Goal: Transaction & Acquisition: Purchase product/service

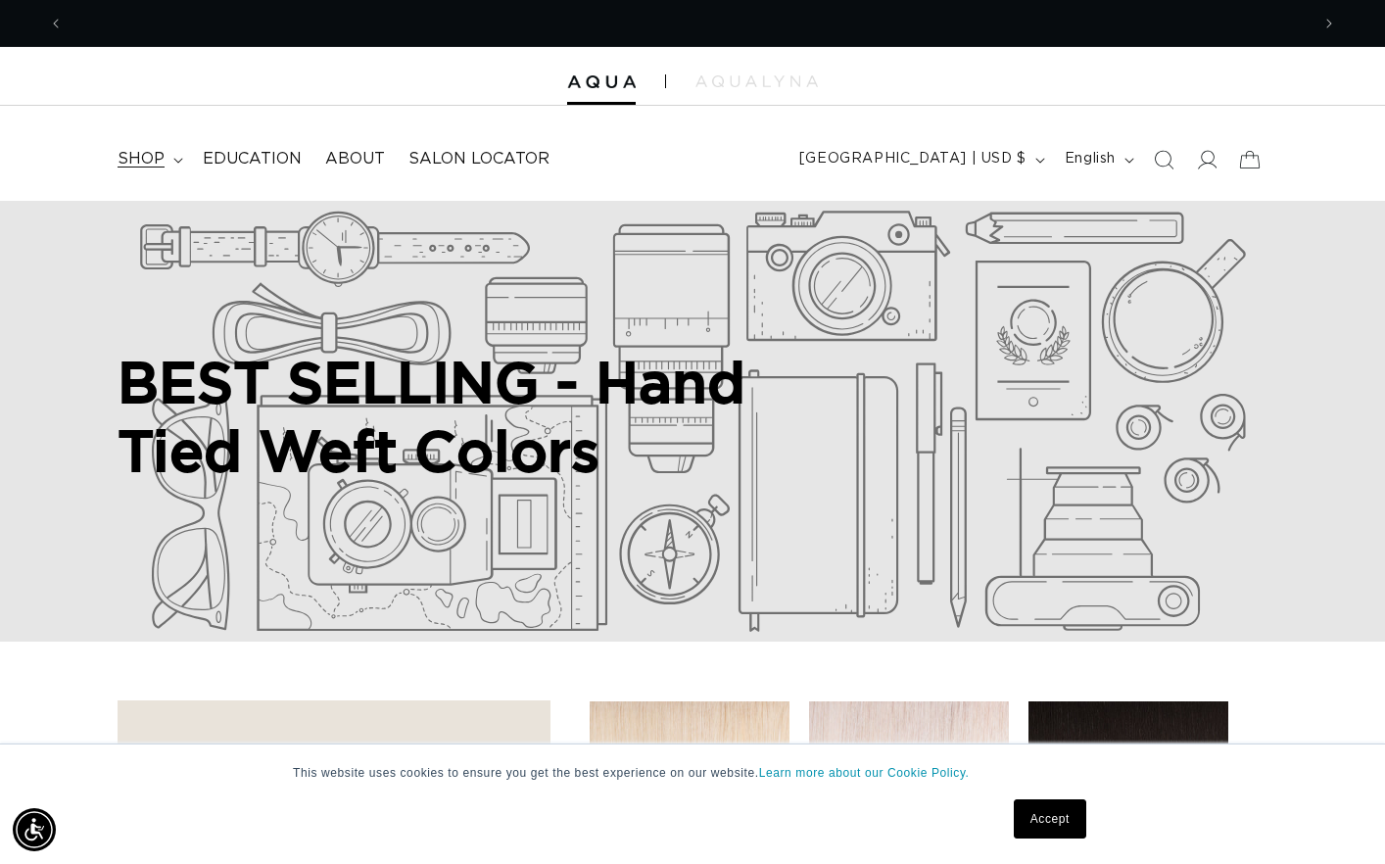
scroll to position [0, 1246]
click at [167, 155] on summary "shop" at bounding box center [148, 159] width 85 height 44
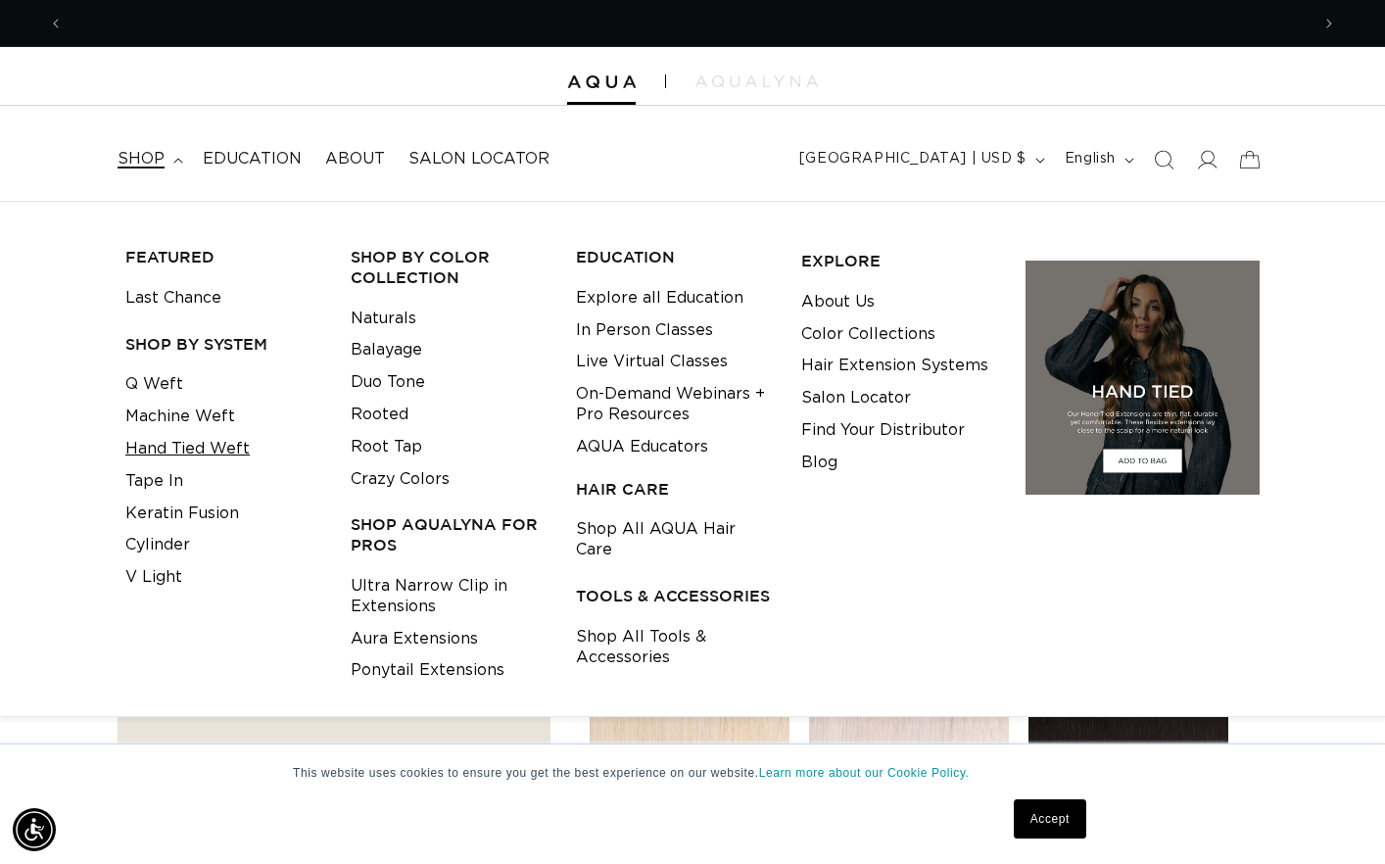
scroll to position [0, 2491]
click at [192, 447] on link "Hand Tied Weft" at bounding box center [187, 449] width 124 height 32
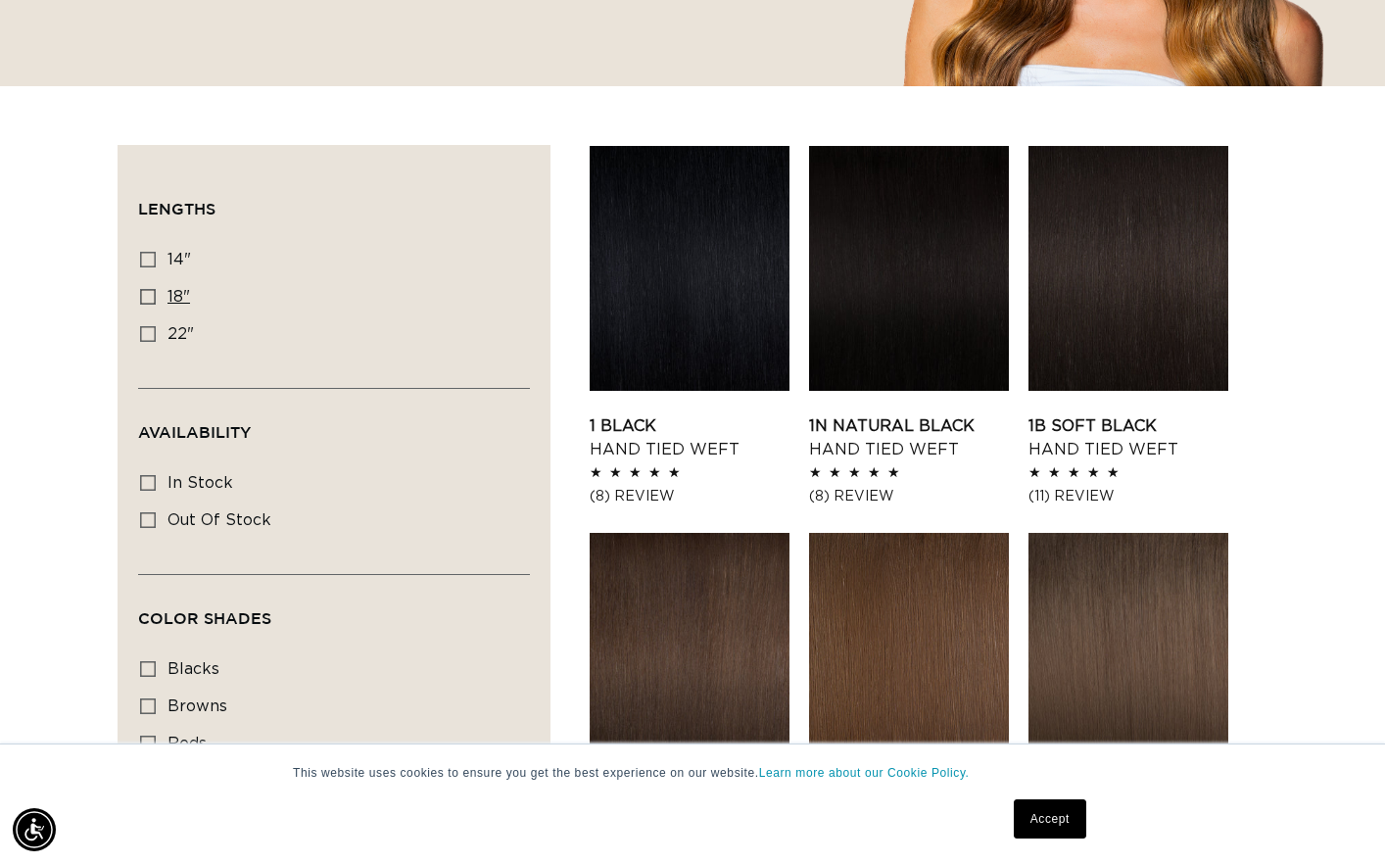
scroll to position [0, 1246]
click at [149, 295] on icon at bounding box center [148, 297] width 16 height 16
click at [149, 295] on input "18" 18" (35 products)" at bounding box center [148, 297] width 16 height 16
checkbox input "true"
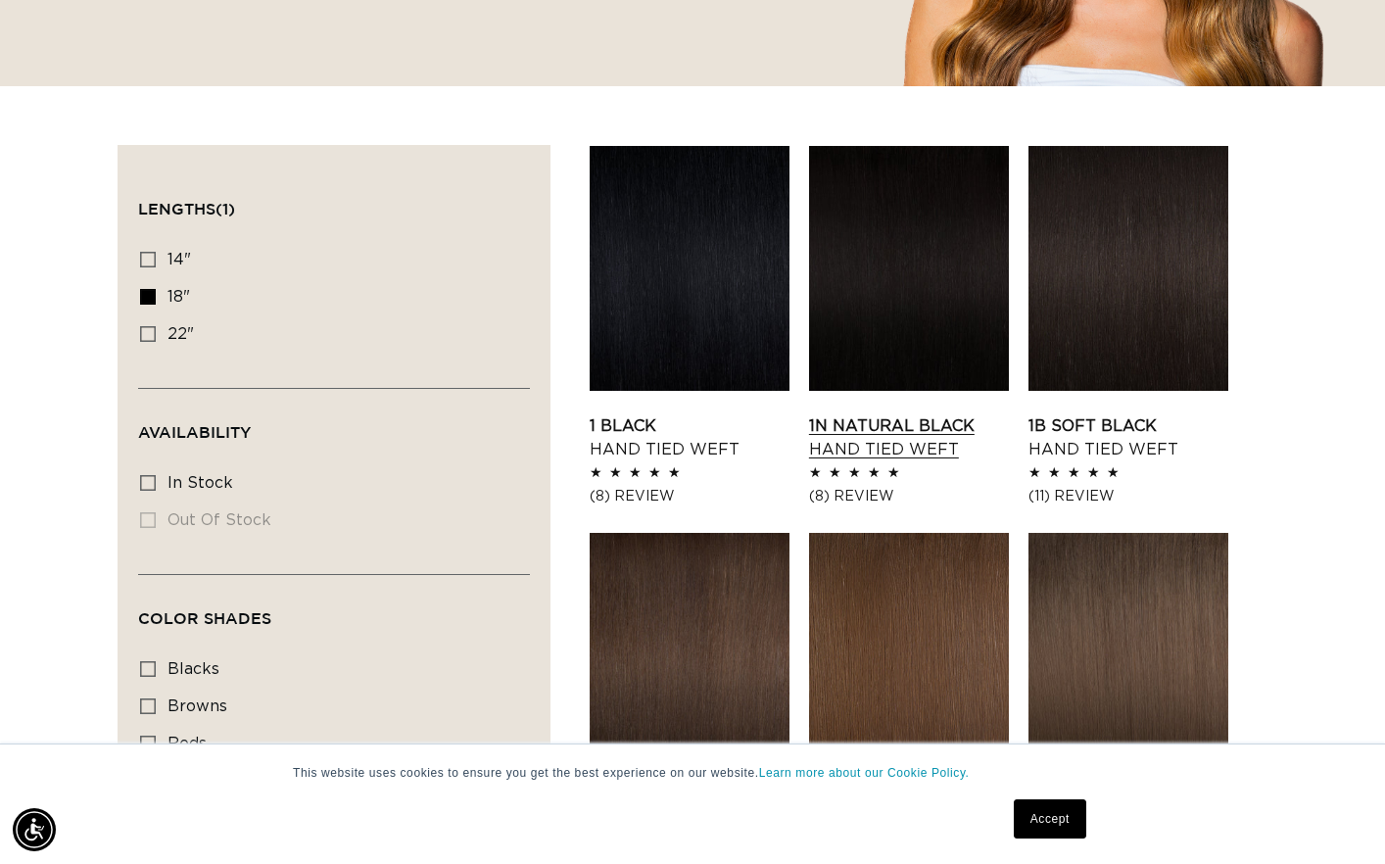
click at [873, 414] on link "1N Natural Black Hand Tied Weft" at bounding box center [909, 437] width 200 height 47
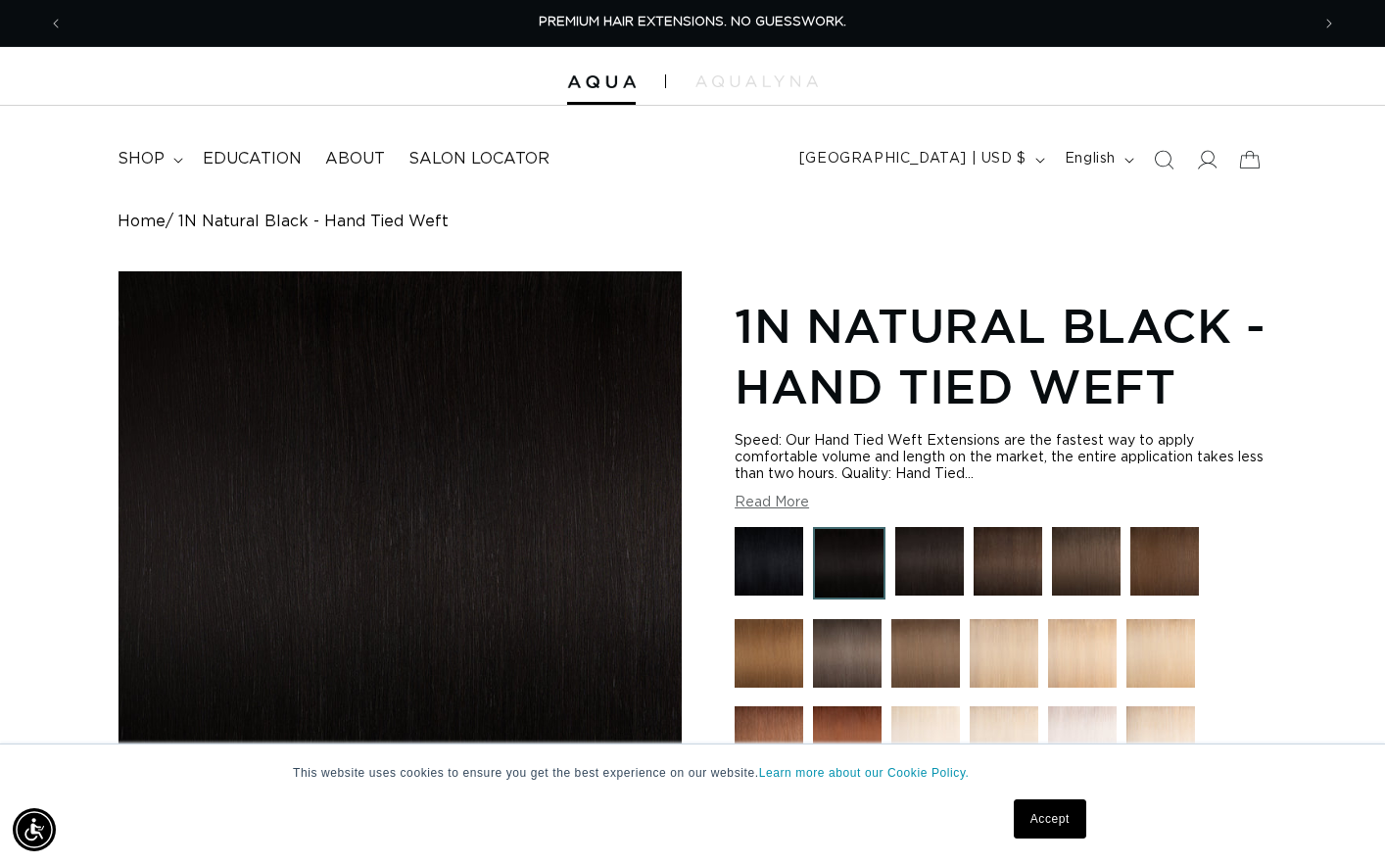
click at [941, 574] on img at bounding box center [929, 561] width 69 height 69
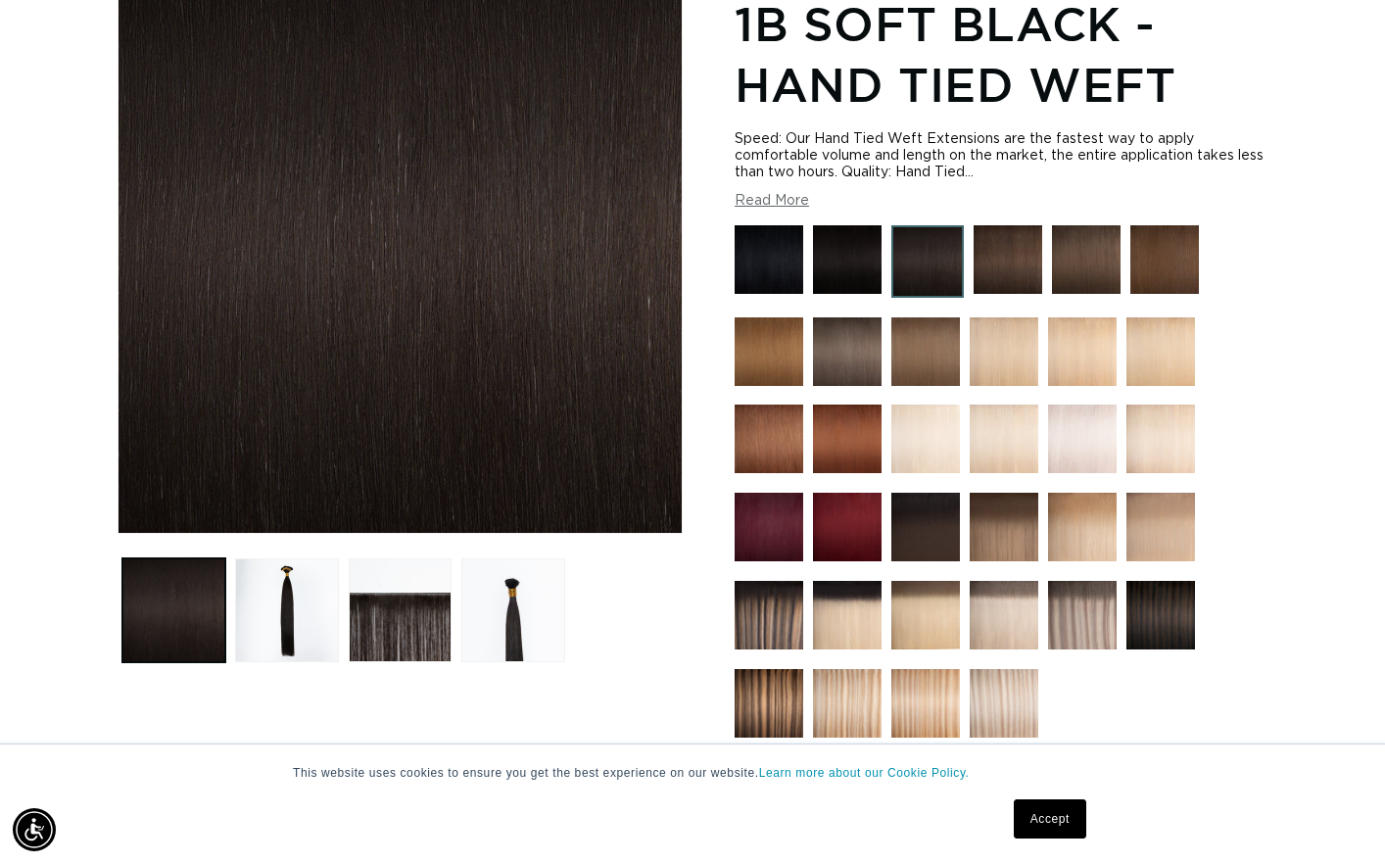
scroll to position [0, 2491]
click at [952, 269] on img at bounding box center [927, 261] width 72 height 72
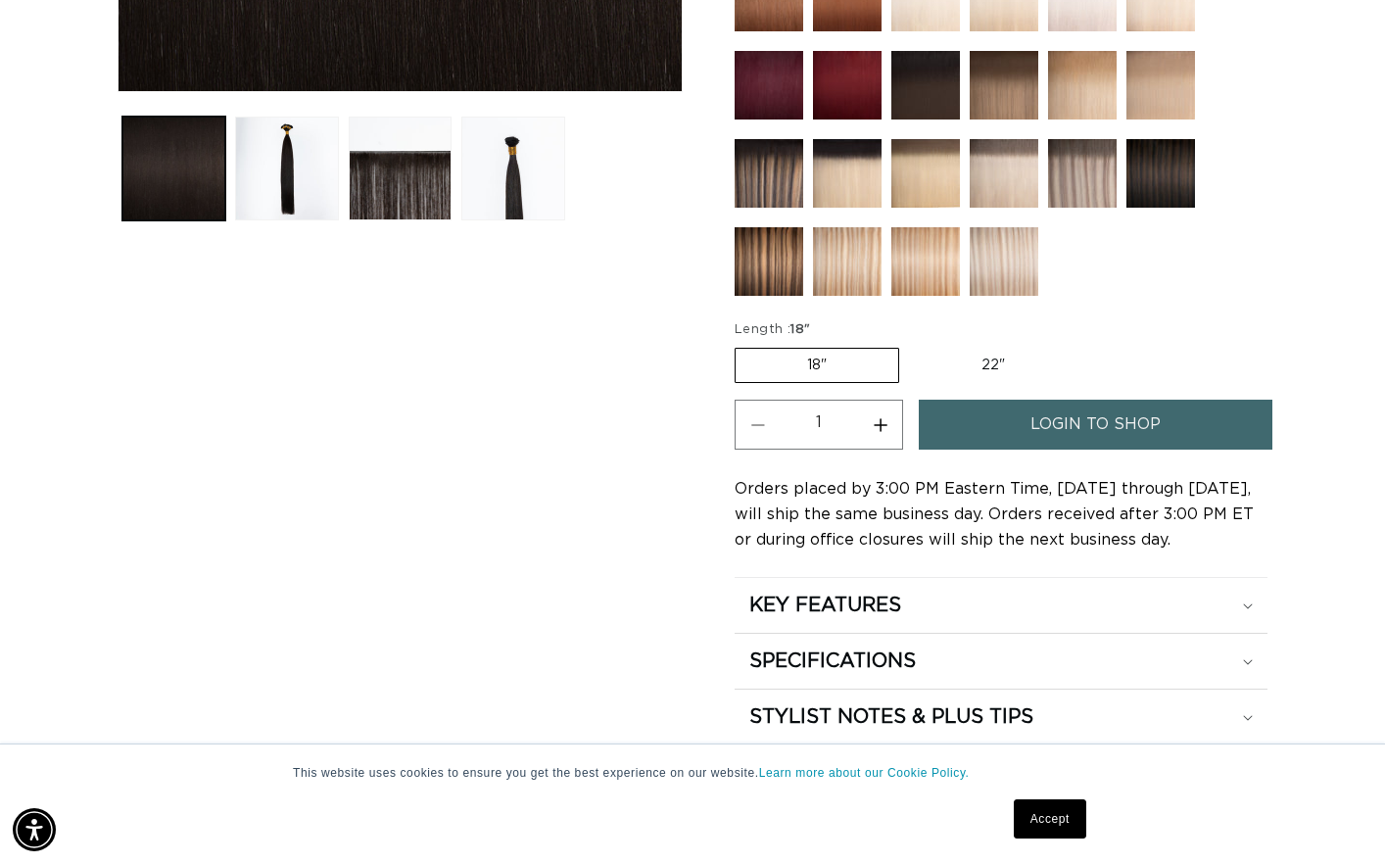
scroll to position [0, 1246]
click at [995, 352] on label "22" Variant sold out or unavailable" at bounding box center [993, 365] width 166 height 33
click at [910, 345] on input "22" Variant sold out or unavailable" at bounding box center [909, 344] width 1 height 1
radio input "true"
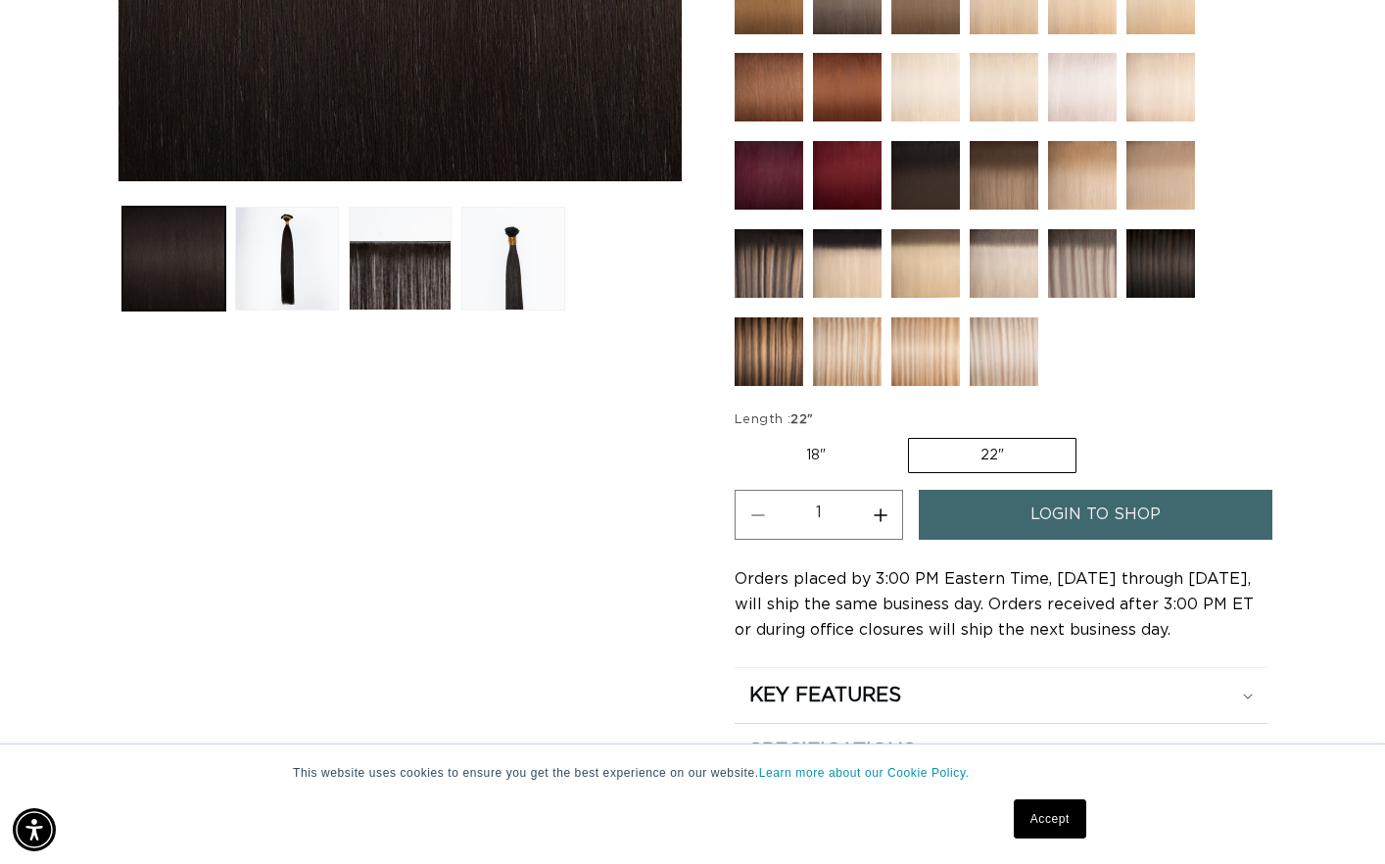
scroll to position [738, 0]
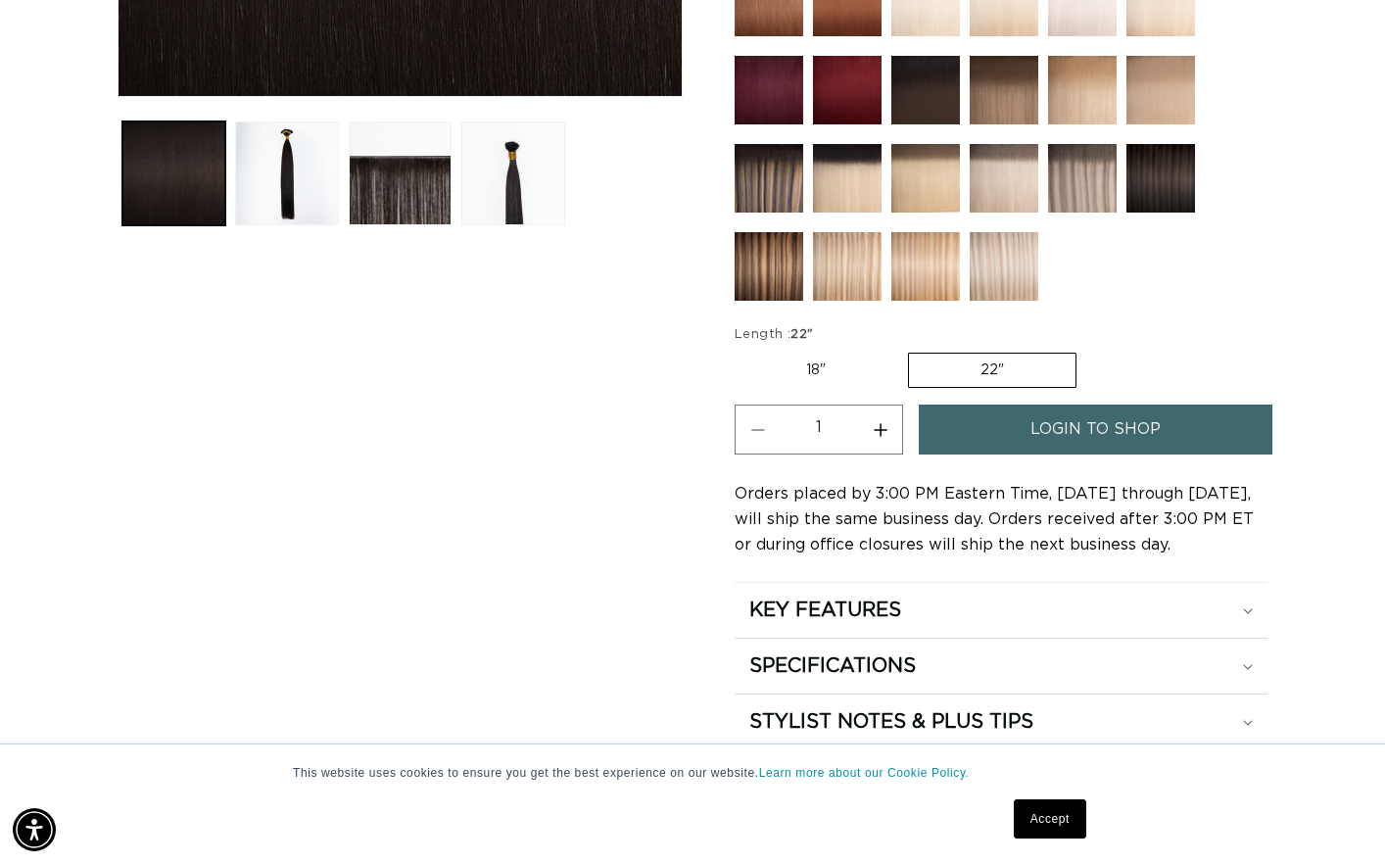
click at [1064, 433] on span "login to shop" at bounding box center [1095, 429] width 130 height 50
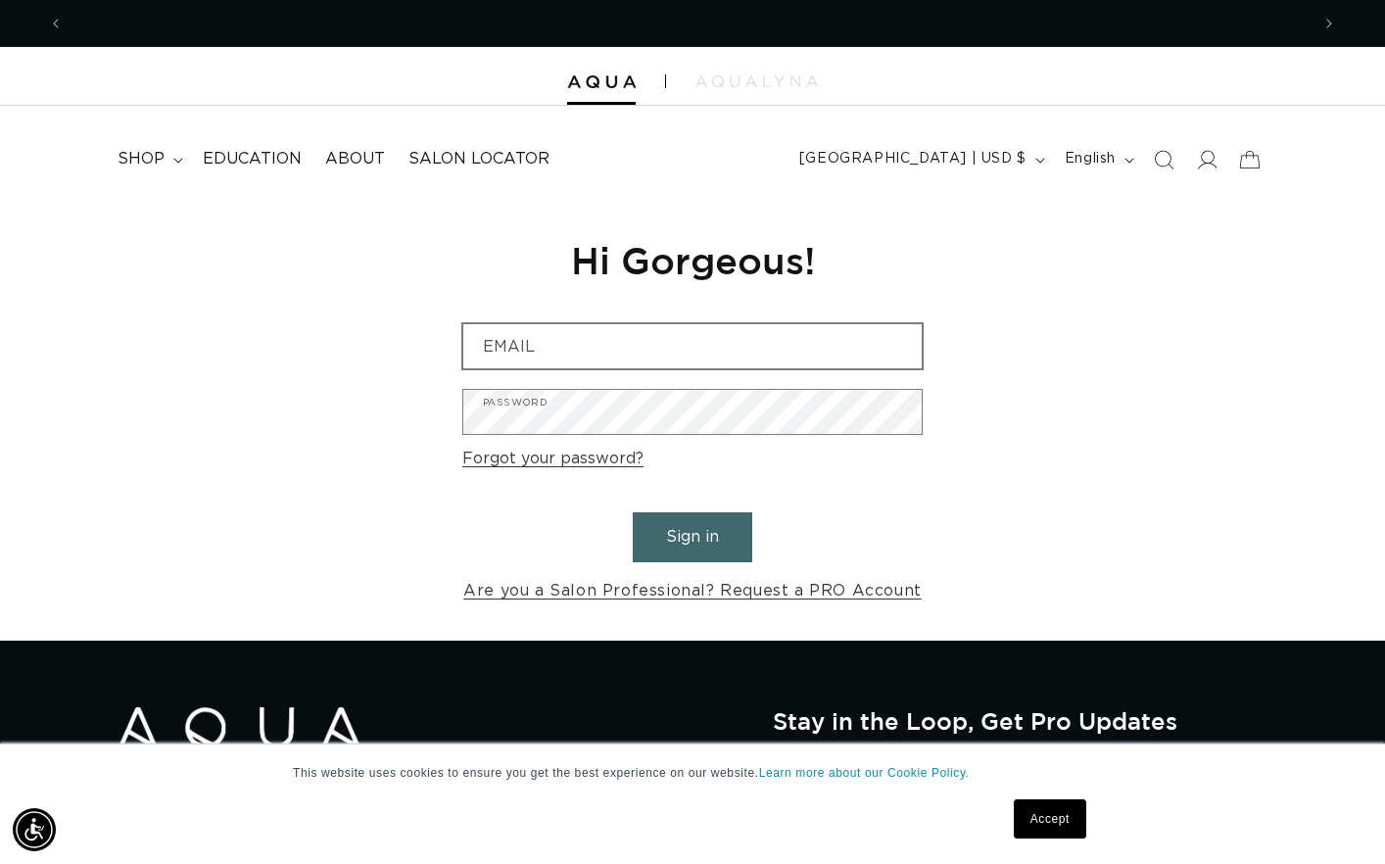
scroll to position [0, 2491]
click at [612, 349] on input "Email" at bounding box center [692, 346] width 458 height 44
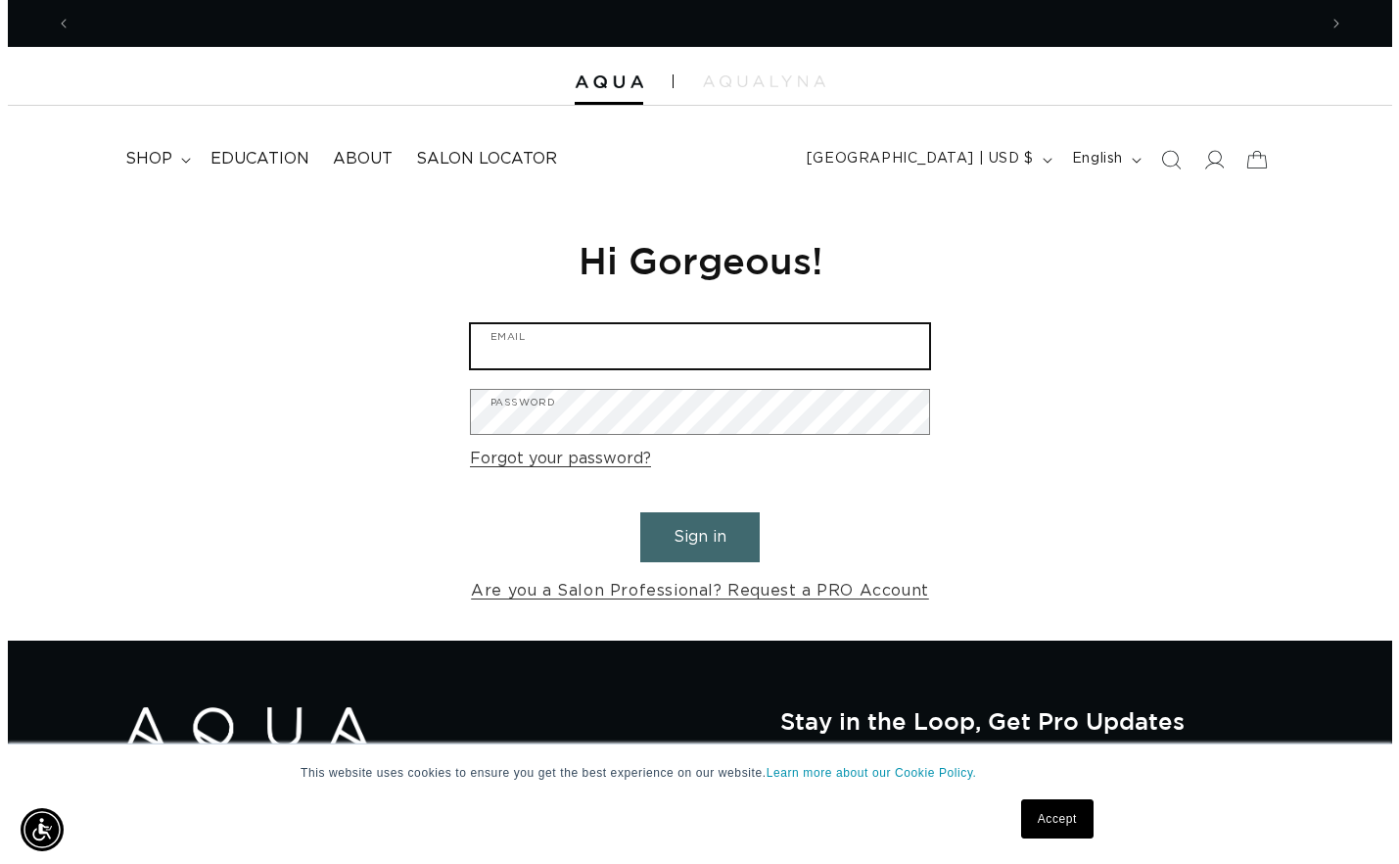
scroll to position [0, 0]
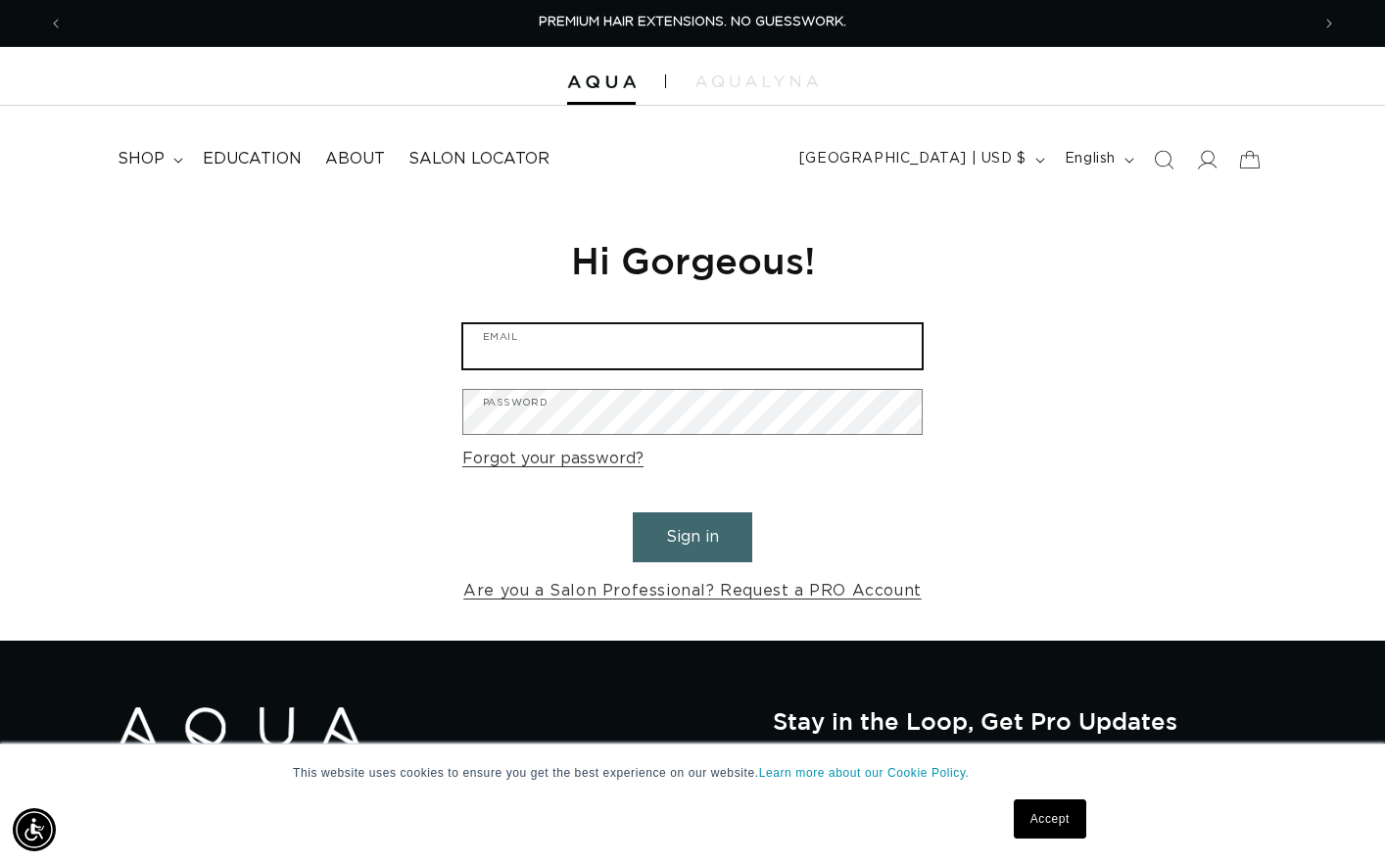
type input "[EMAIL_ADDRESS][DOMAIN_NAME]"
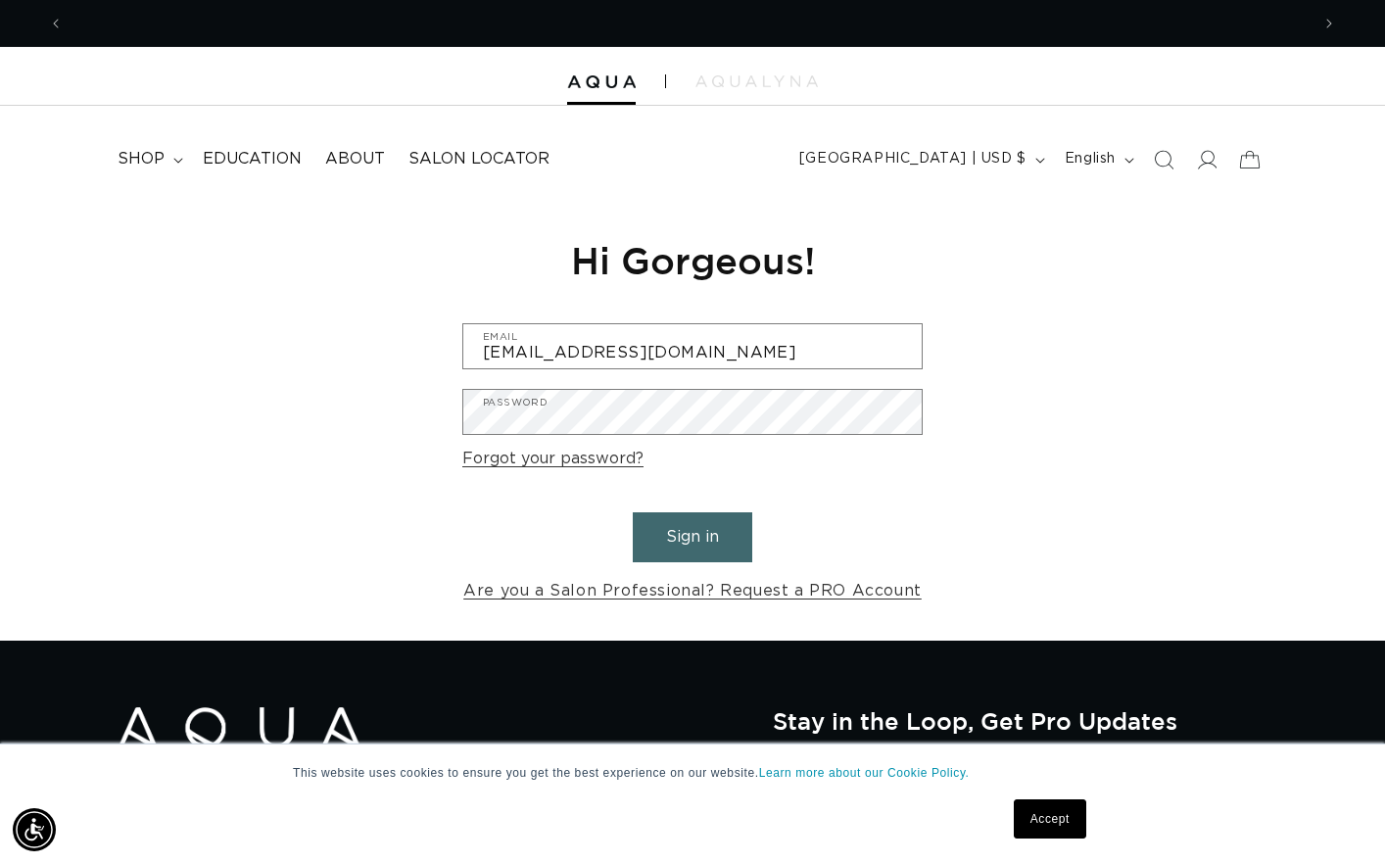
scroll to position [0, 1246]
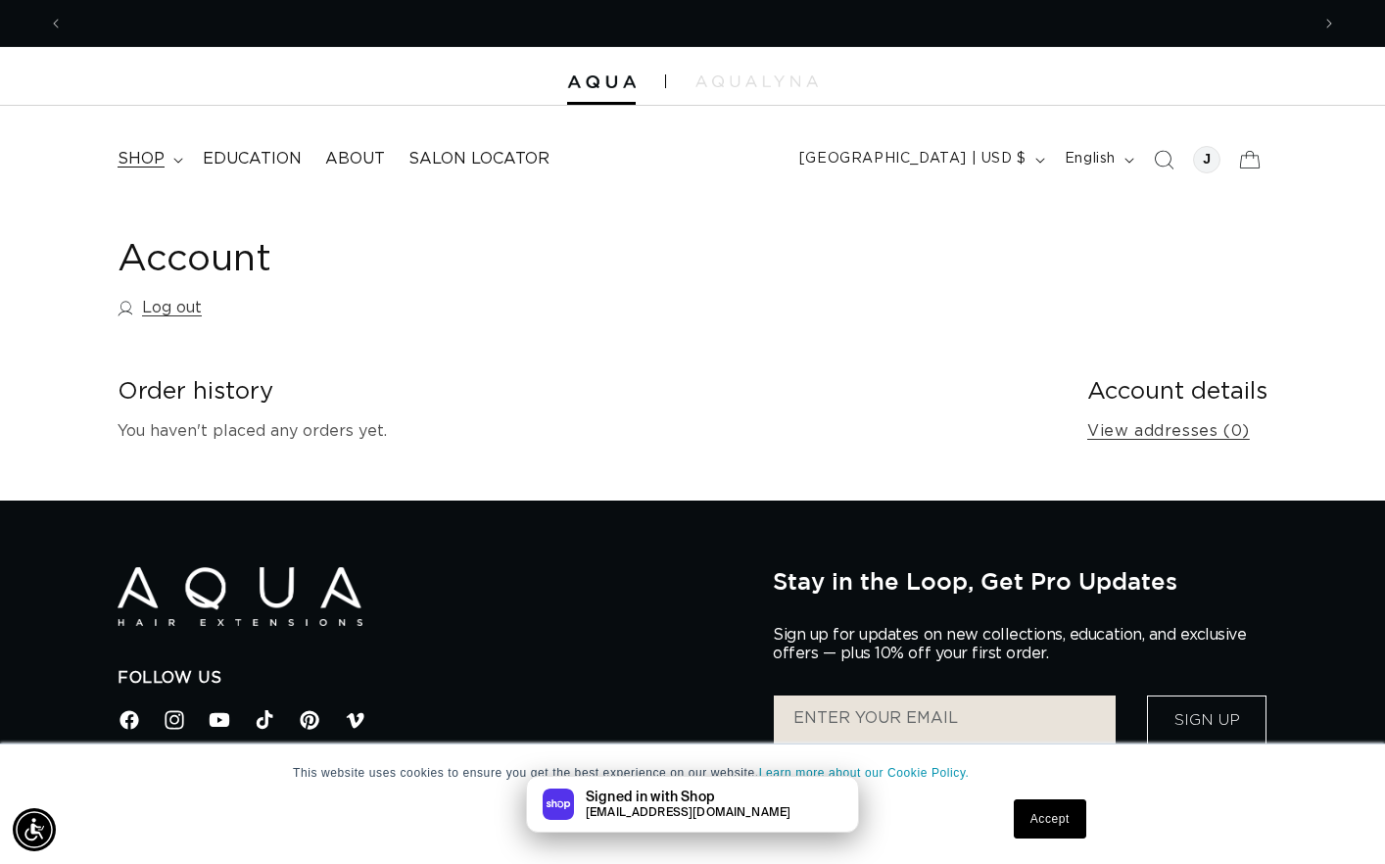
click at [165, 149] on summary "shop" at bounding box center [148, 159] width 85 height 44
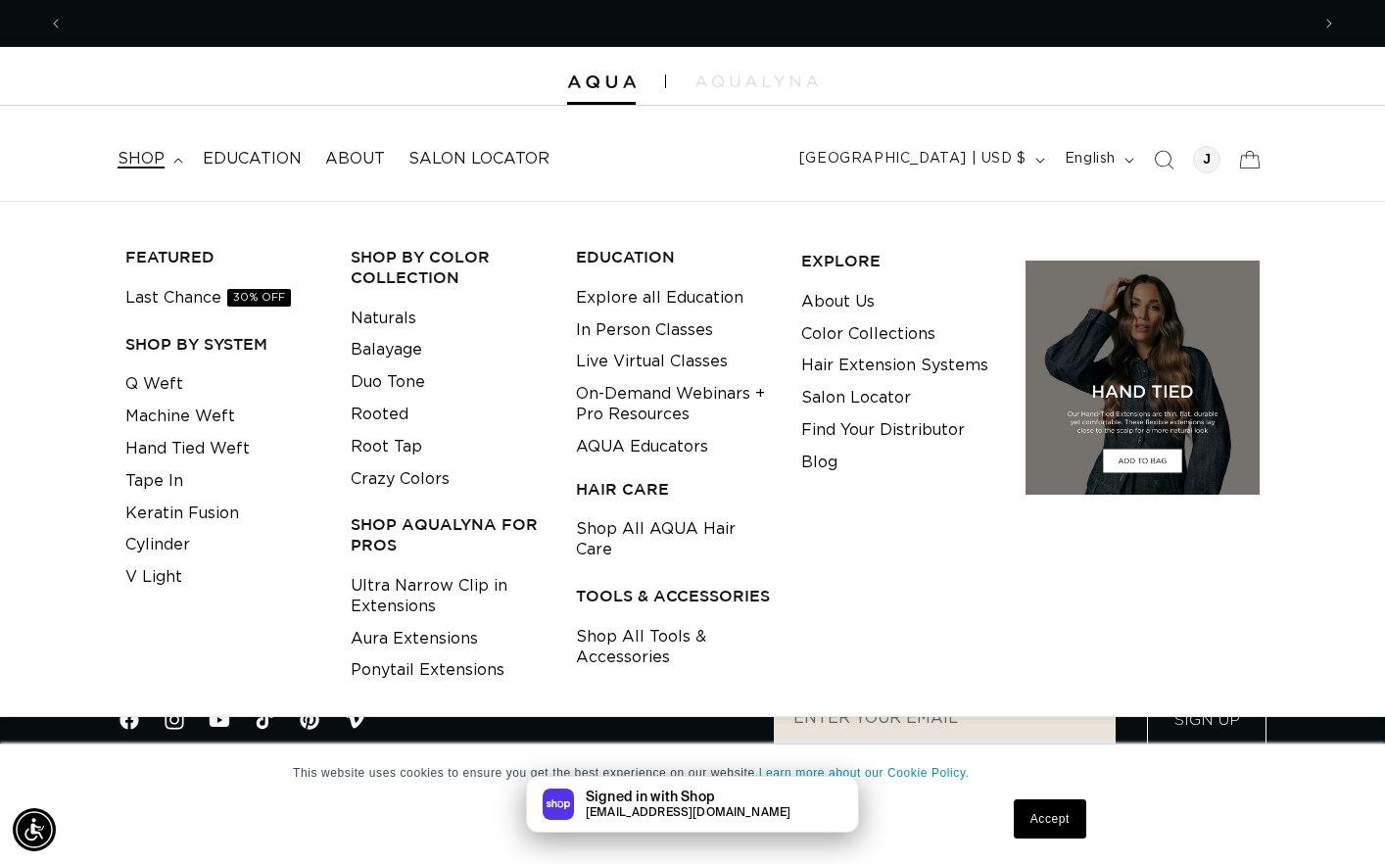
scroll to position [0, 1246]
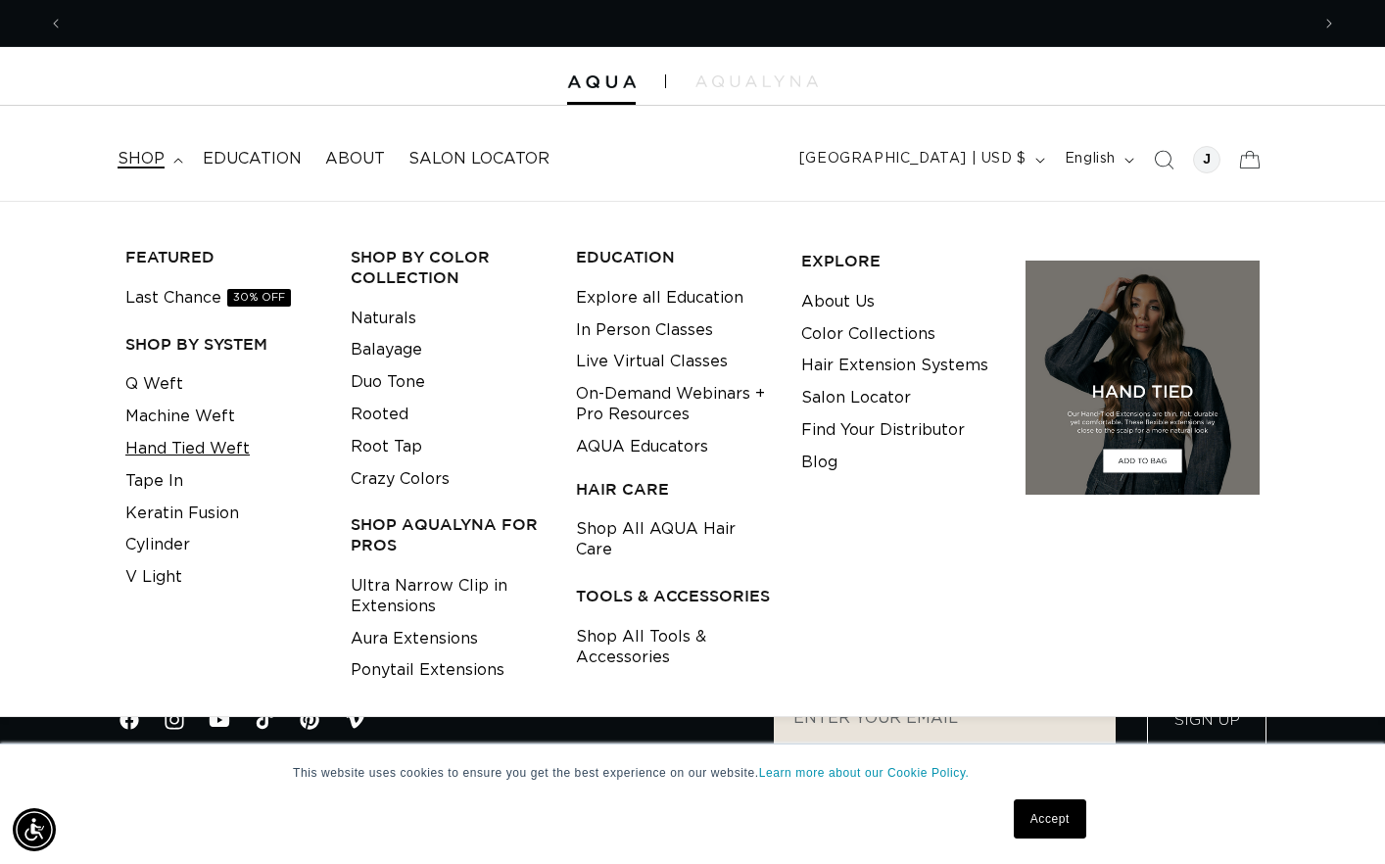
click at [198, 435] on link "Hand Tied Weft" at bounding box center [187, 449] width 124 height 32
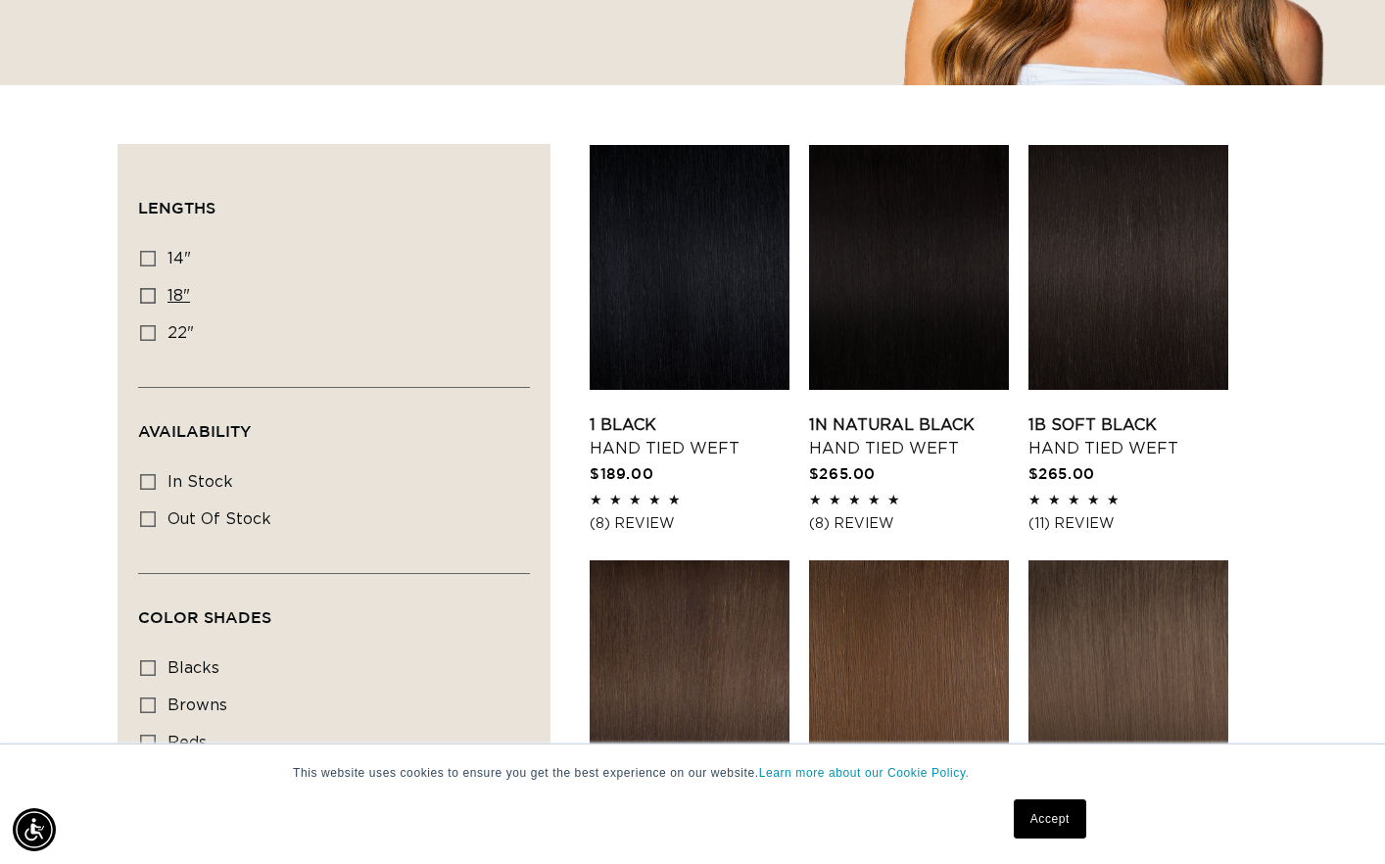
scroll to position [0, 1246]
click at [147, 330] on icon at bounding box center [148, 333] width 16 height 16
click at [147, 330] on input "22" 22" (30 products)" at bounding box center [148, 333] width 16 height 16
checkbox input "true"
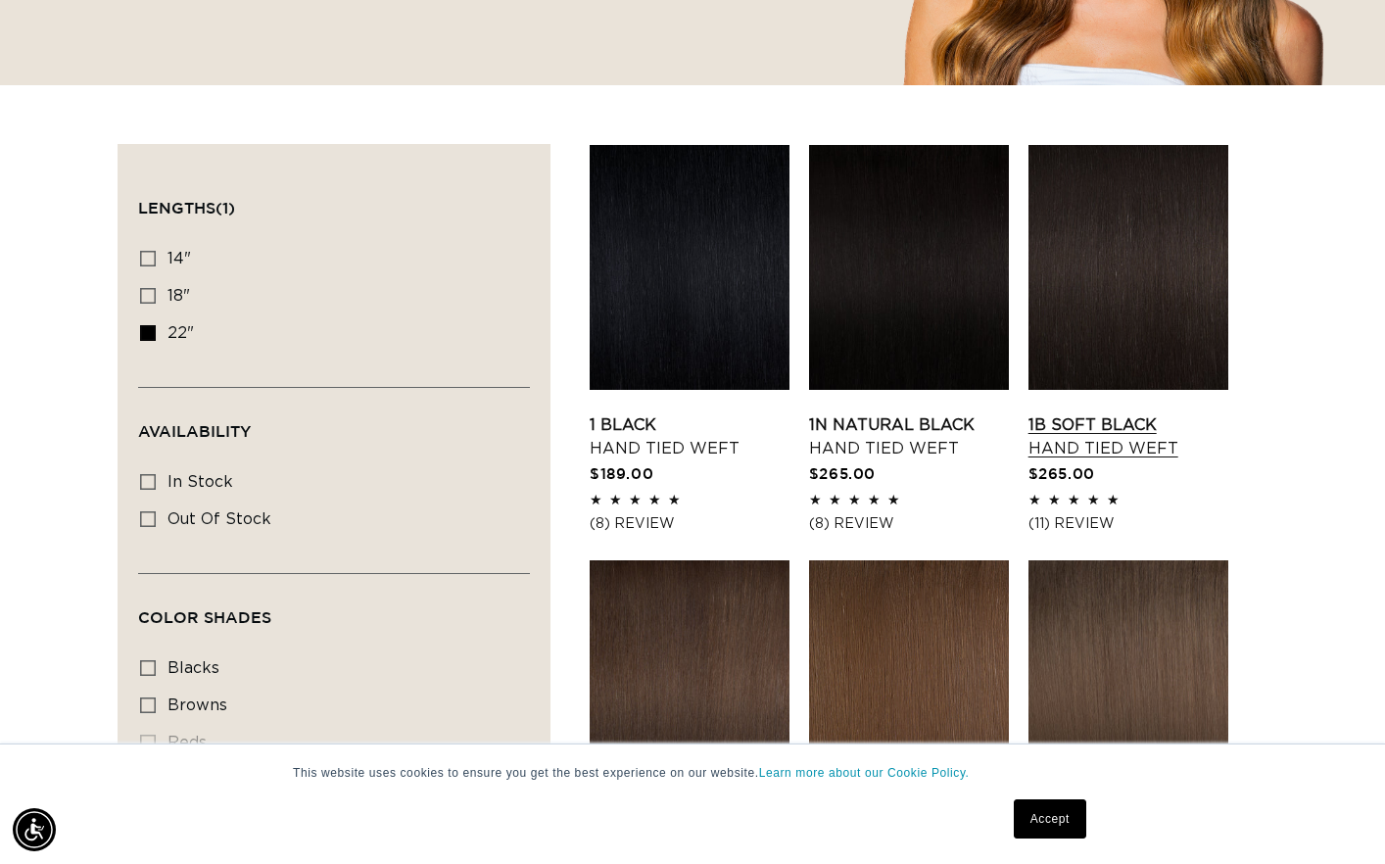
click at [1169, 413] on link "1B Soft Black Hand Tied Weft" at bounding box center [1128, 436] width 200 height 47
click at [1127, 413] on link "1B Soft Black Hand Tied Weft" at bounding box center [1128, 436] width 200 height 47
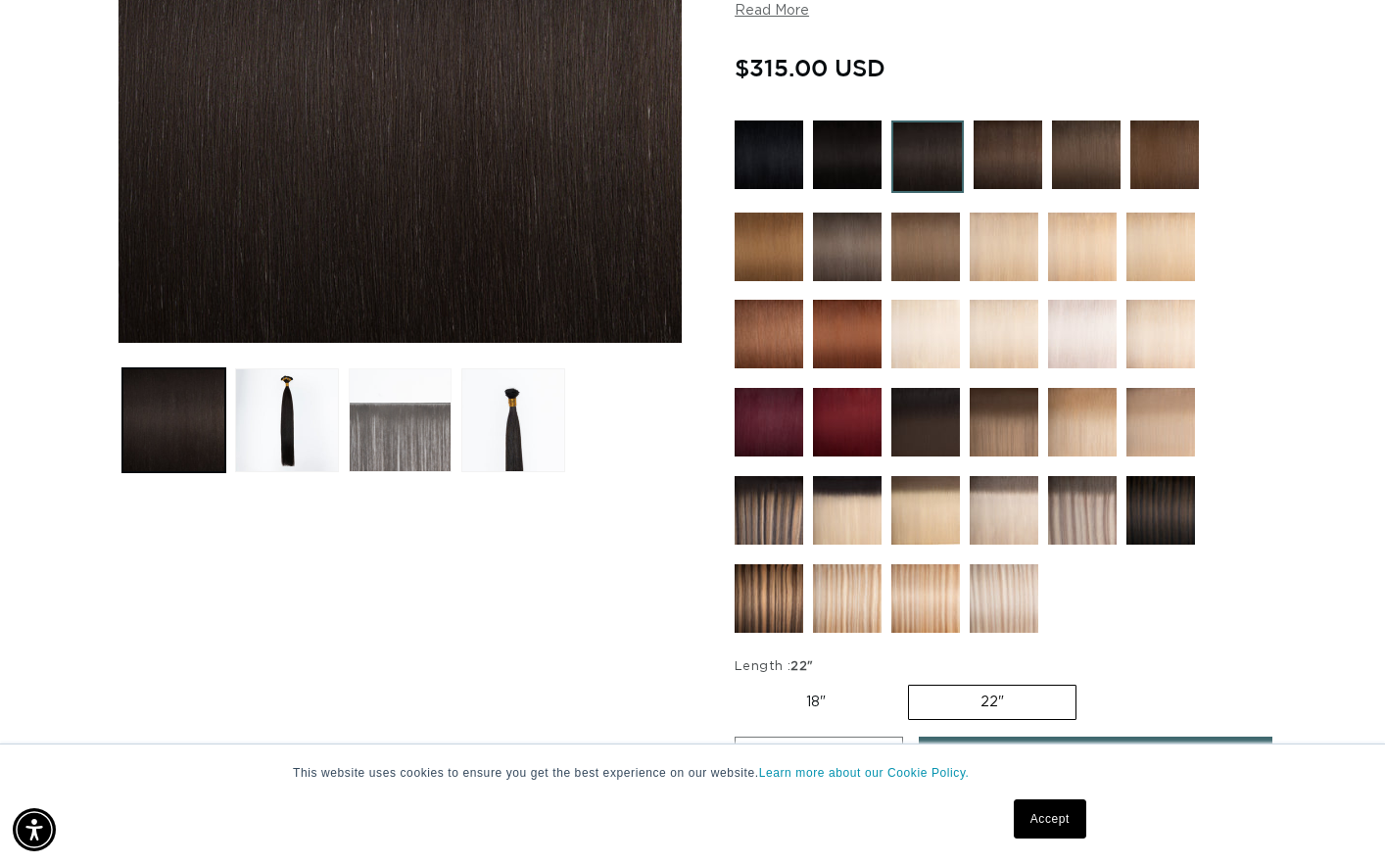
scroll to position [0, 1246]
click at [421, 433] on button "Load image 3 in gallery view" at bounding box center [400, 419] width 103 height 103
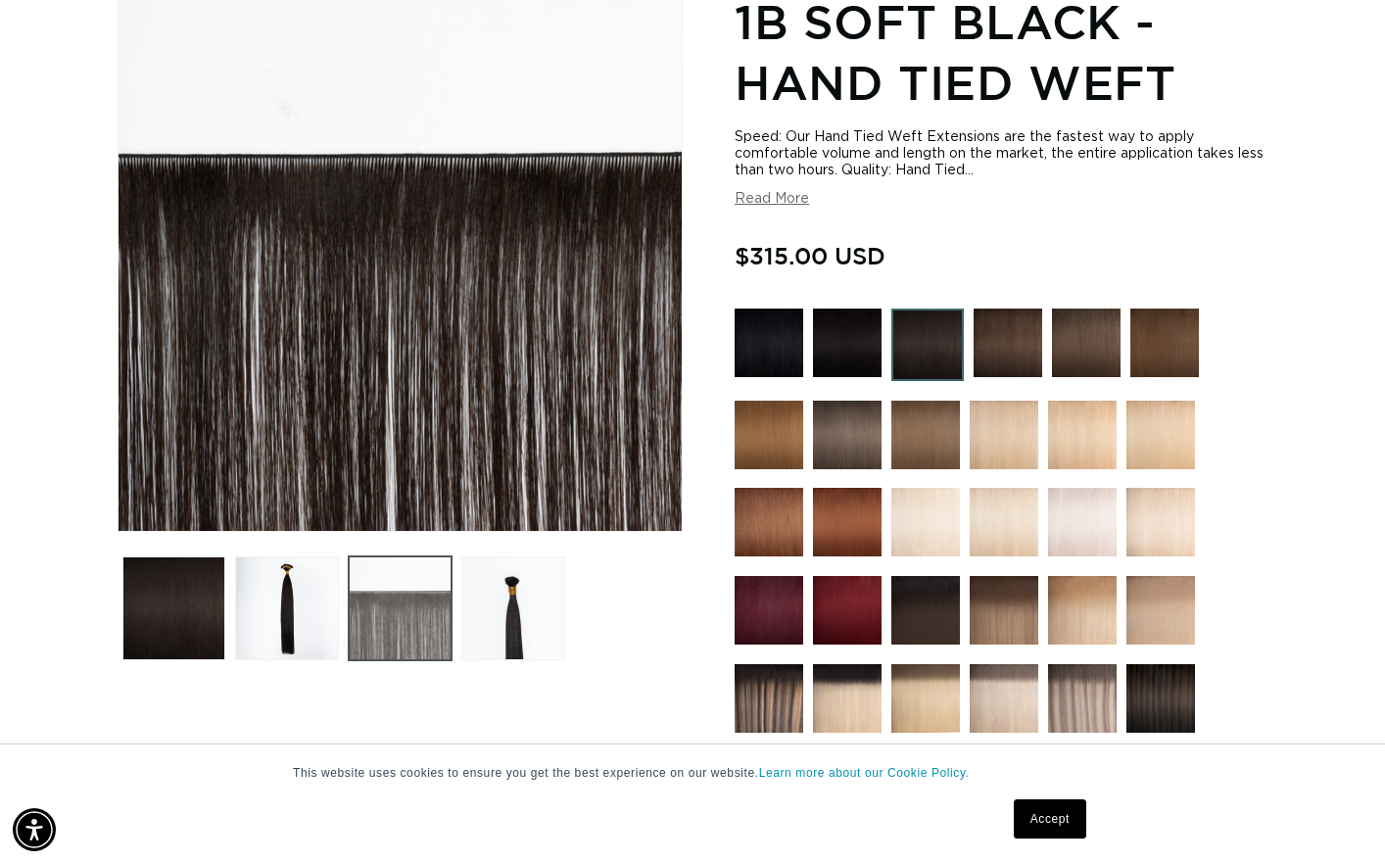
scroll to position [268, 0]
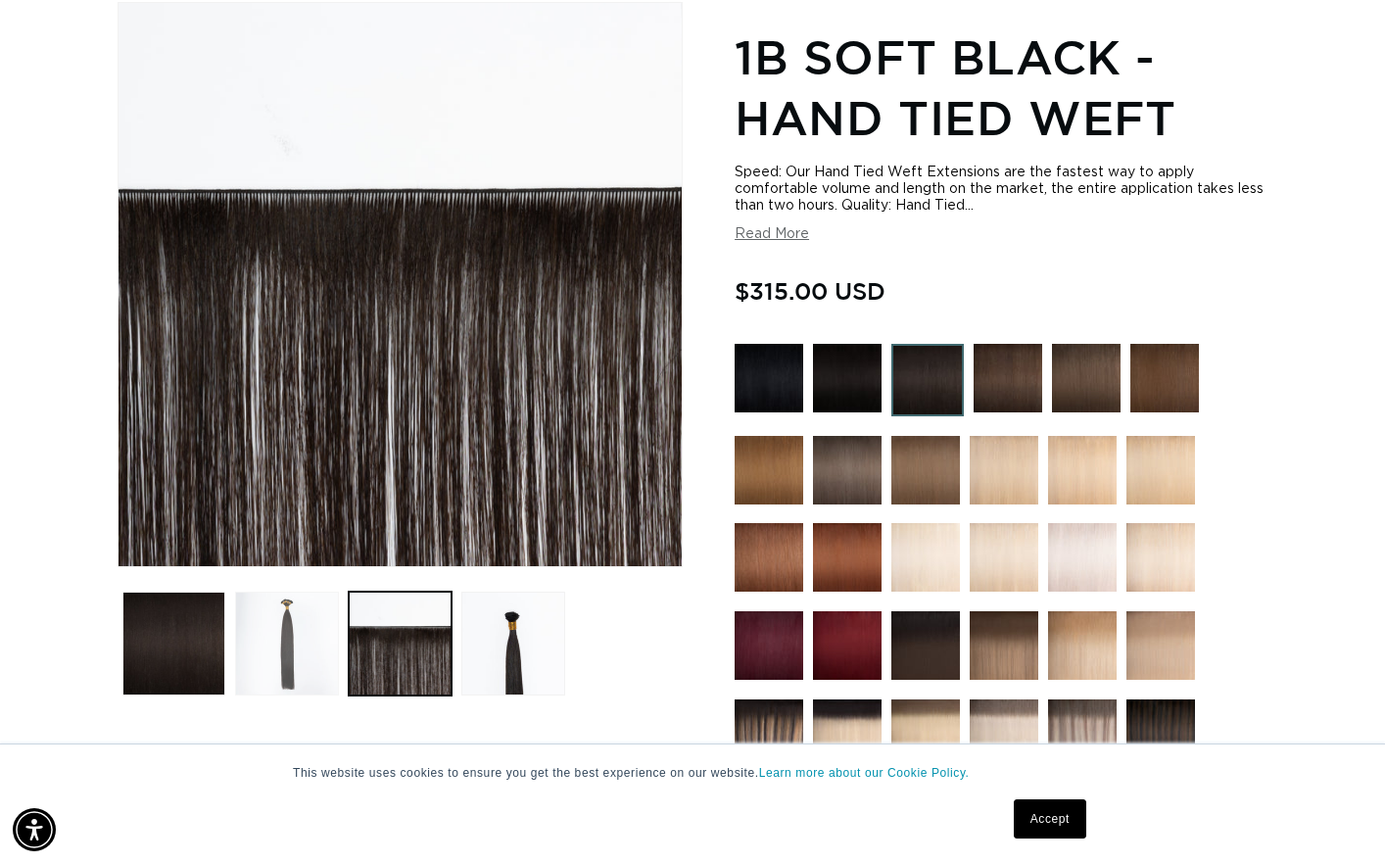
click at [286, 662] on button "Load image 2 in gallery view" at bounding box center [286, 642] width 103 height 103
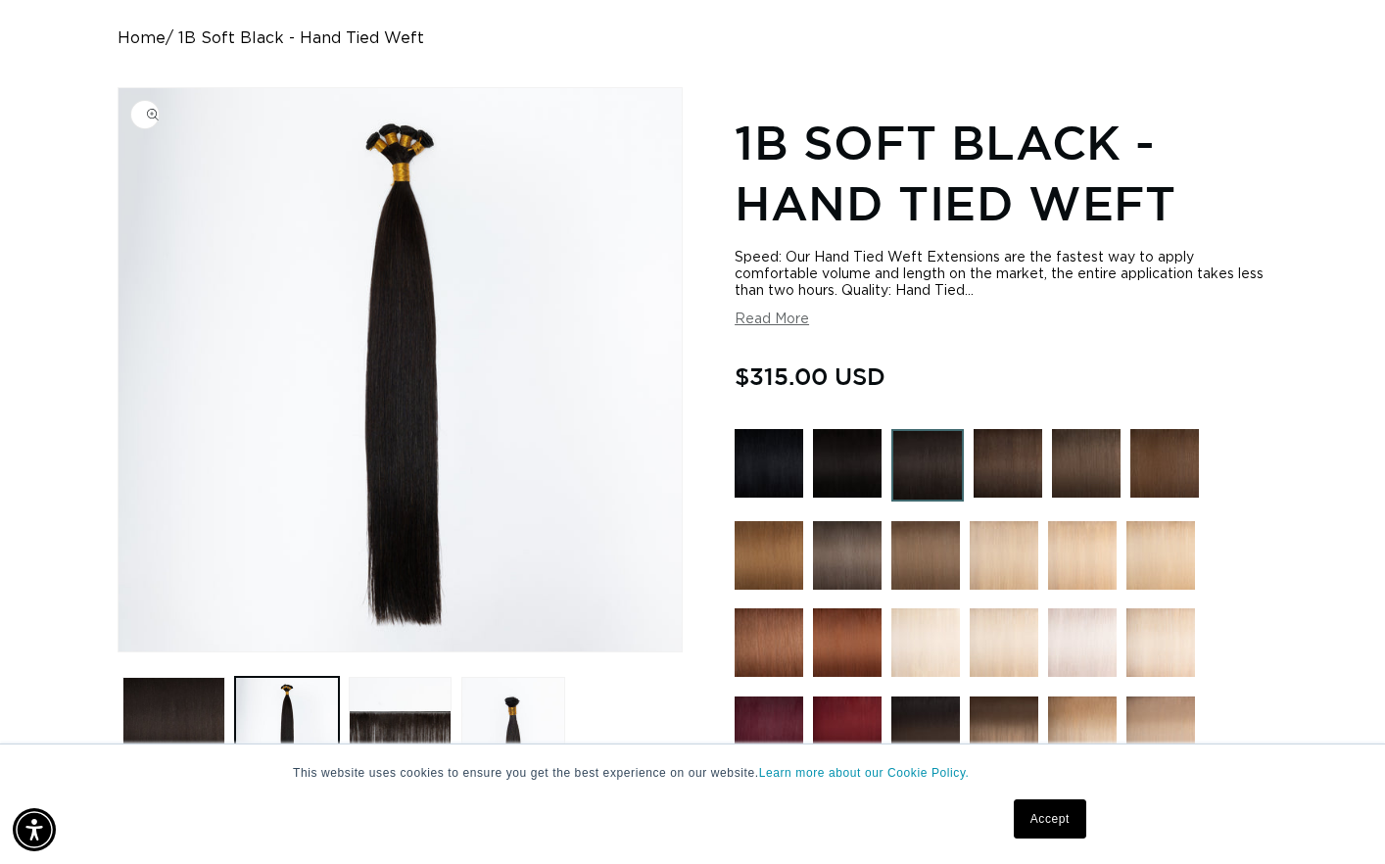
scroll to position [0, 1246]
click at [403, 426] on img "Gallery Viewer" at bounding box center [399, 369] width 563 height 563
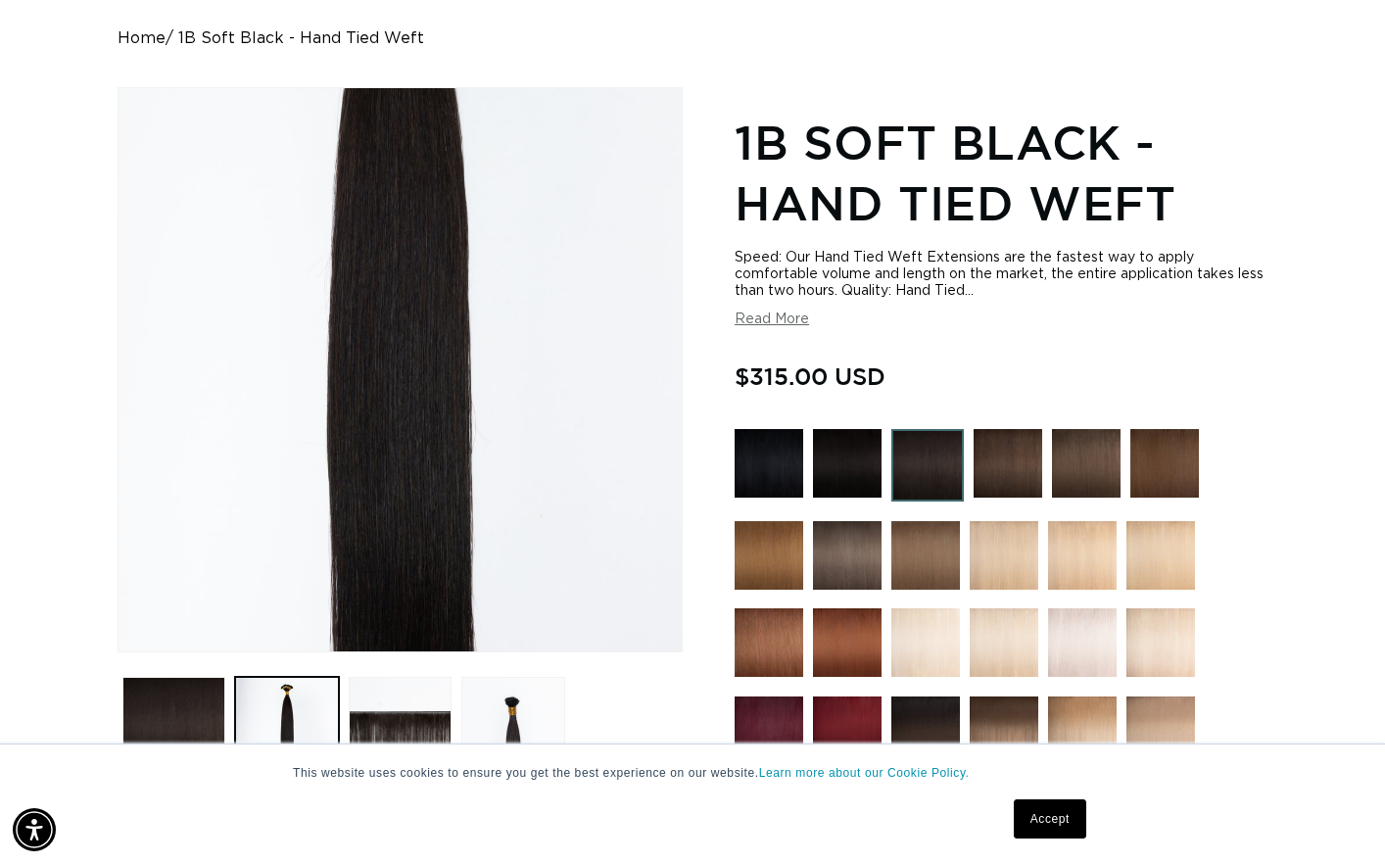
scroll to position [0, 2491]
click at [403, 426] on div "Gallery Viewer" at bounding box center [399, 369] width 563 height 563
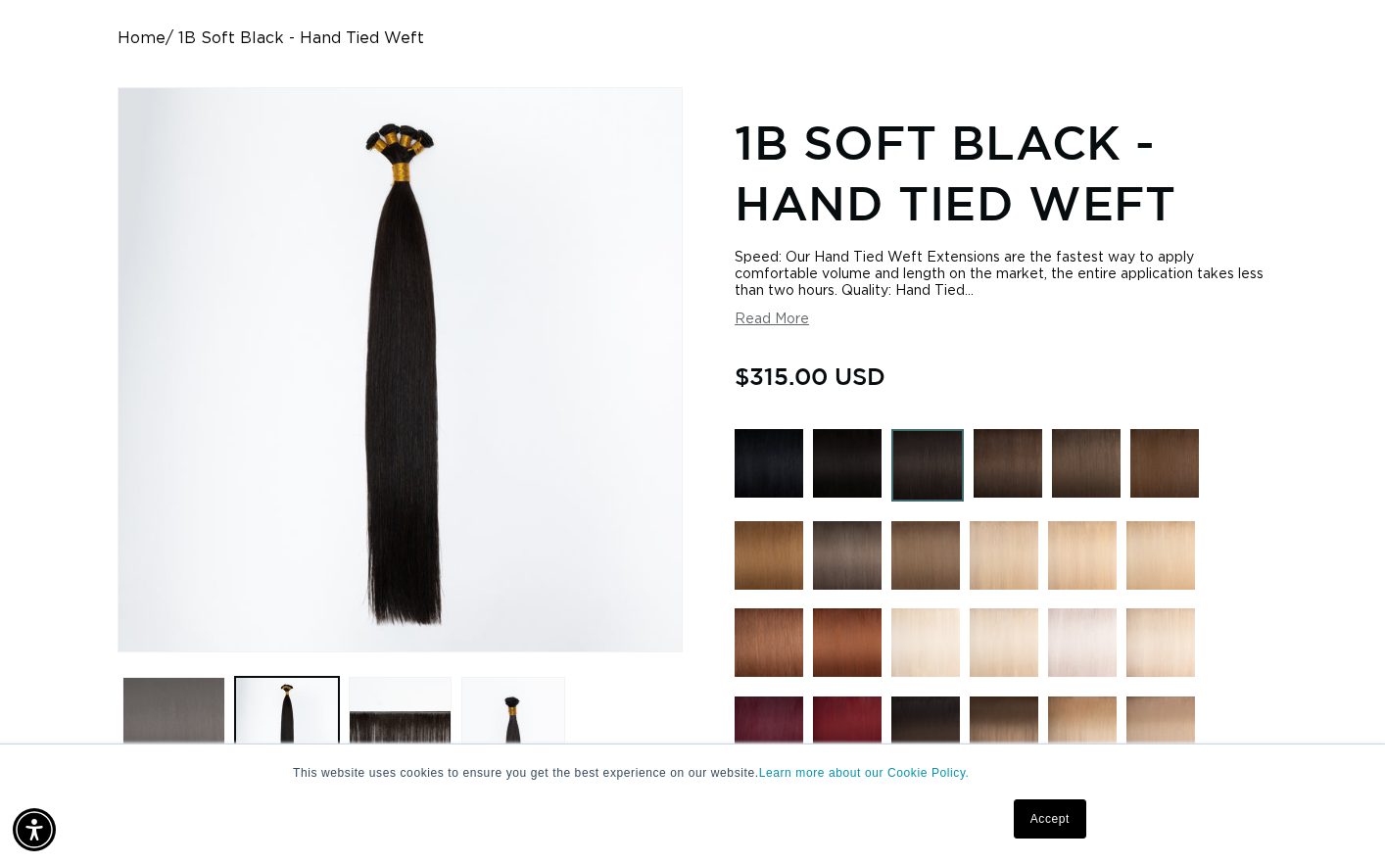
click at [198, 695] on button "Load image 1 in gallery view" at bounding box center [173, 728] width 103 height 103
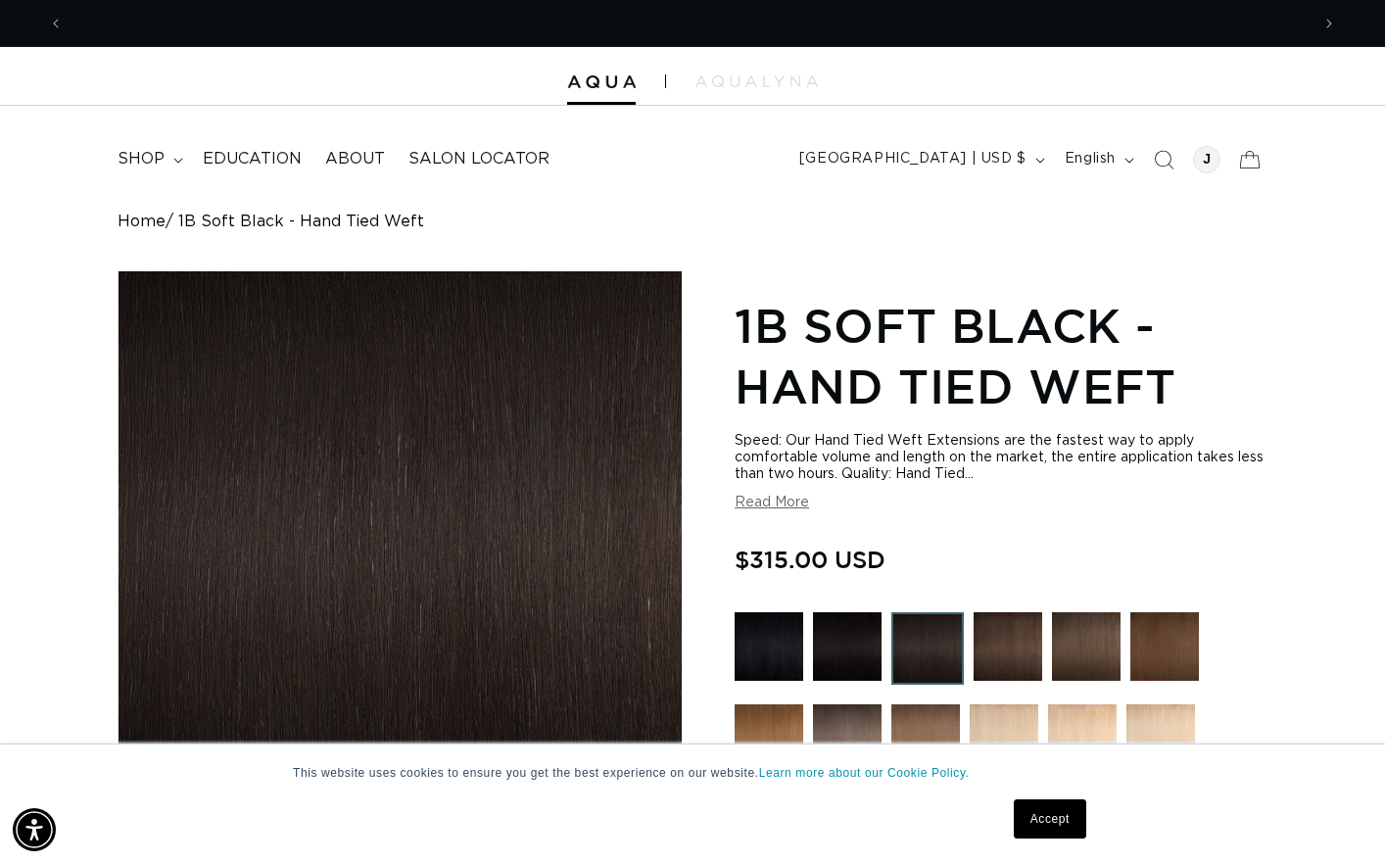
scroll to position [0, 1246]
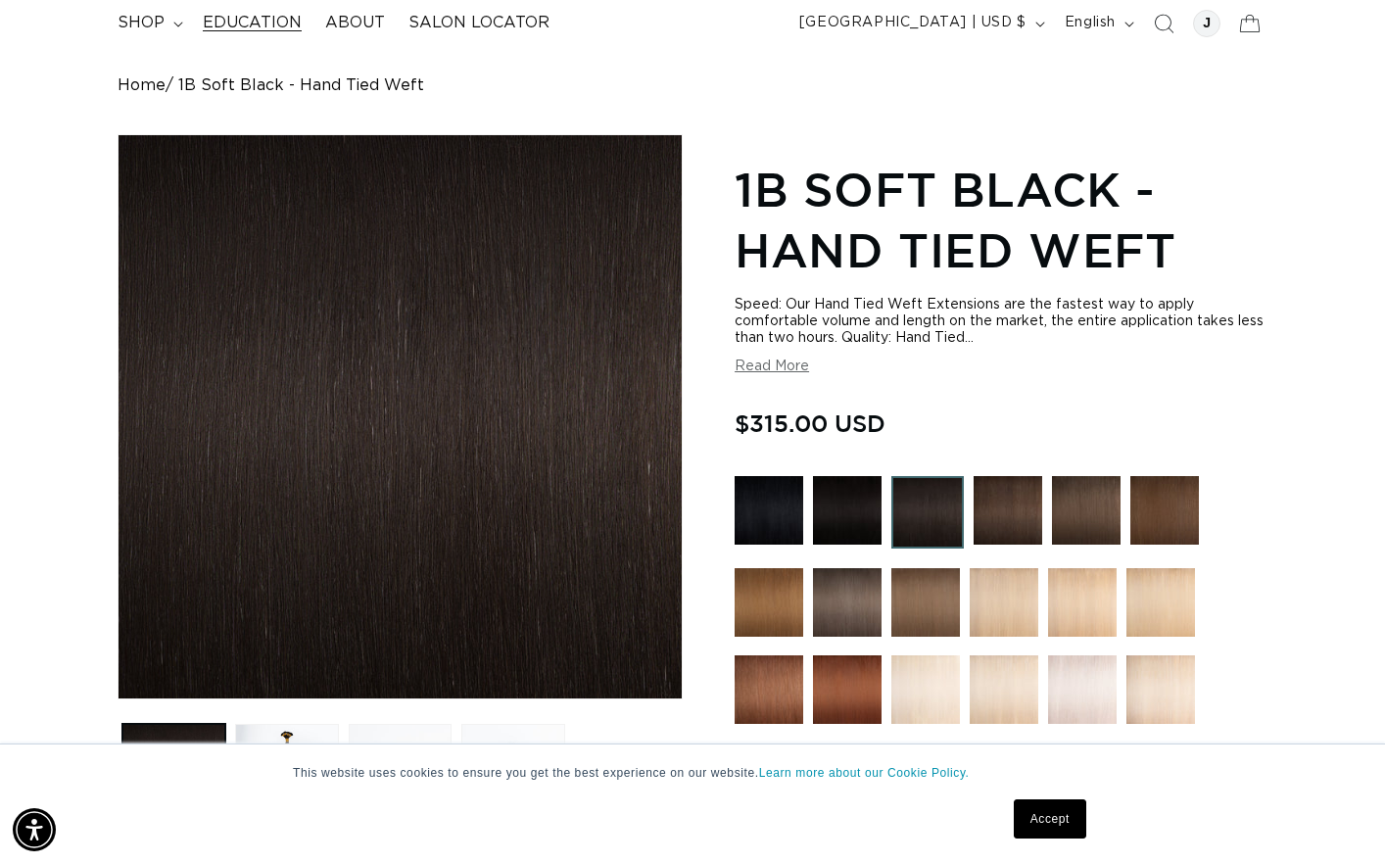
scroll to position [0, 1246]
click at [934, 511] on img at bounding box center [927, 512] width 72 height 72
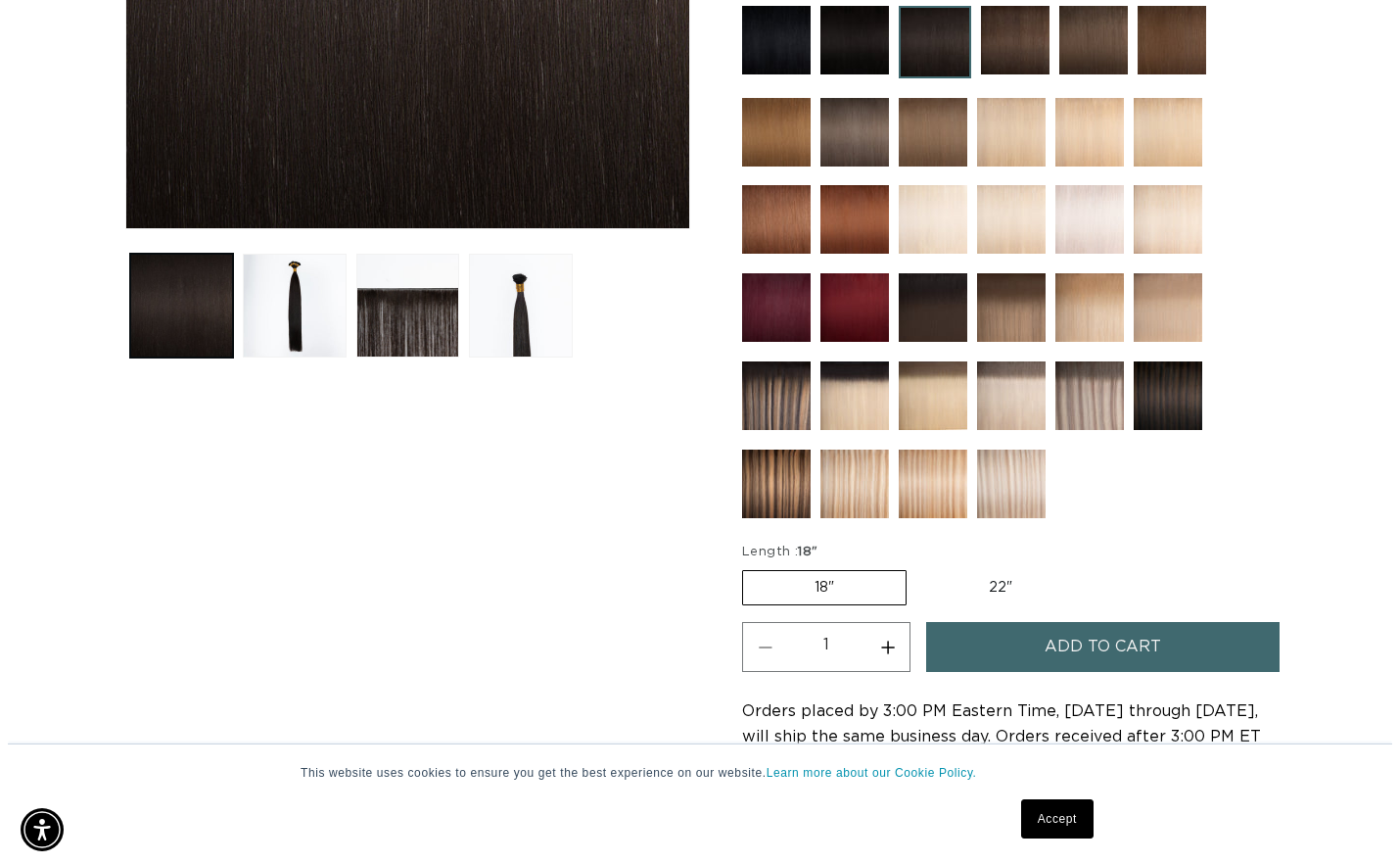
scroll to position [0, 1246]
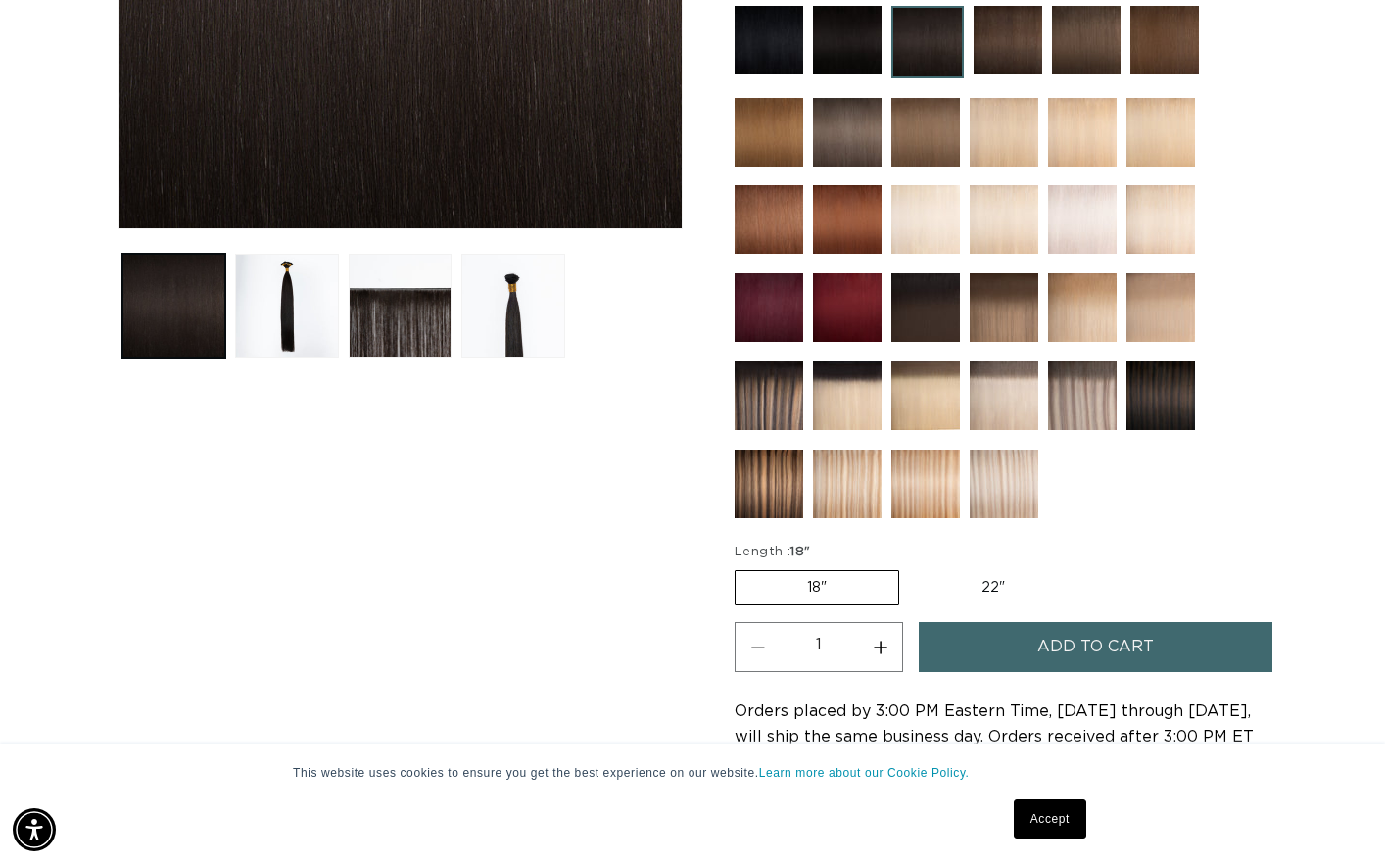
click at [1006, 653] on button "Add to cart" at bounding box center [1096, 647] width 354 height 50
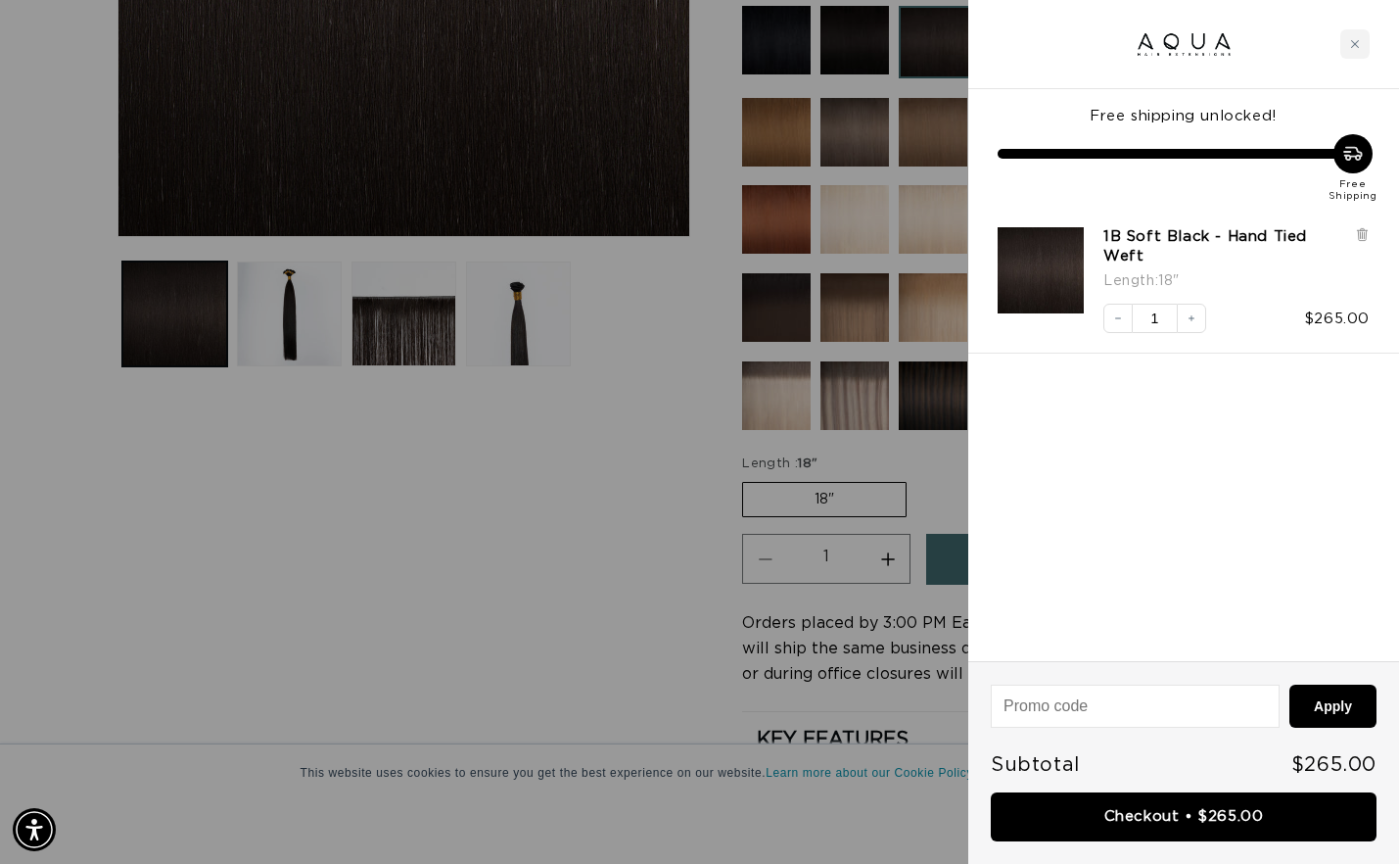
scroll to position [0, 0]
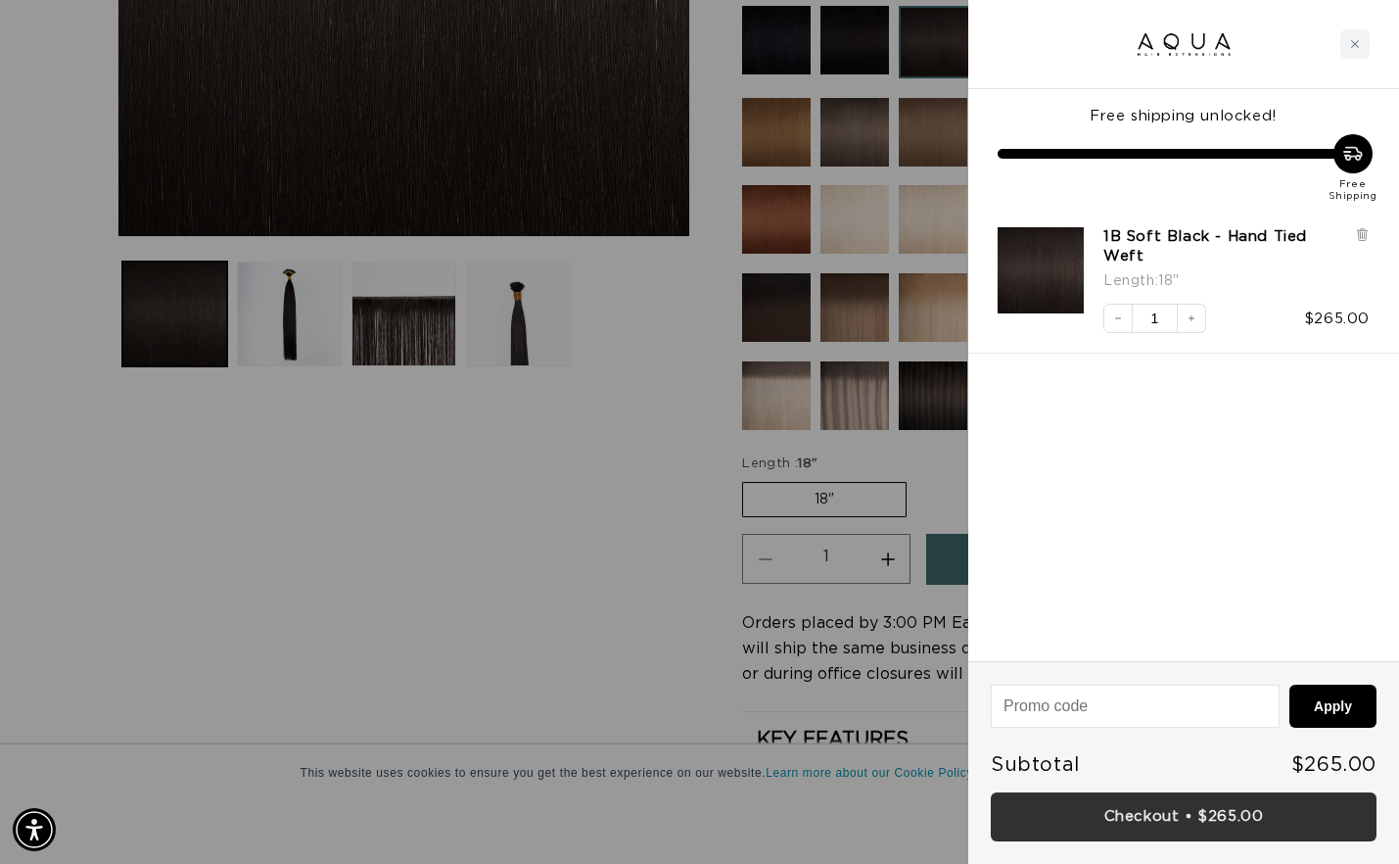
click at [1054, 828] on link "Checkout • $265.00" at bounding box center [1184, 817] width 386 height 50
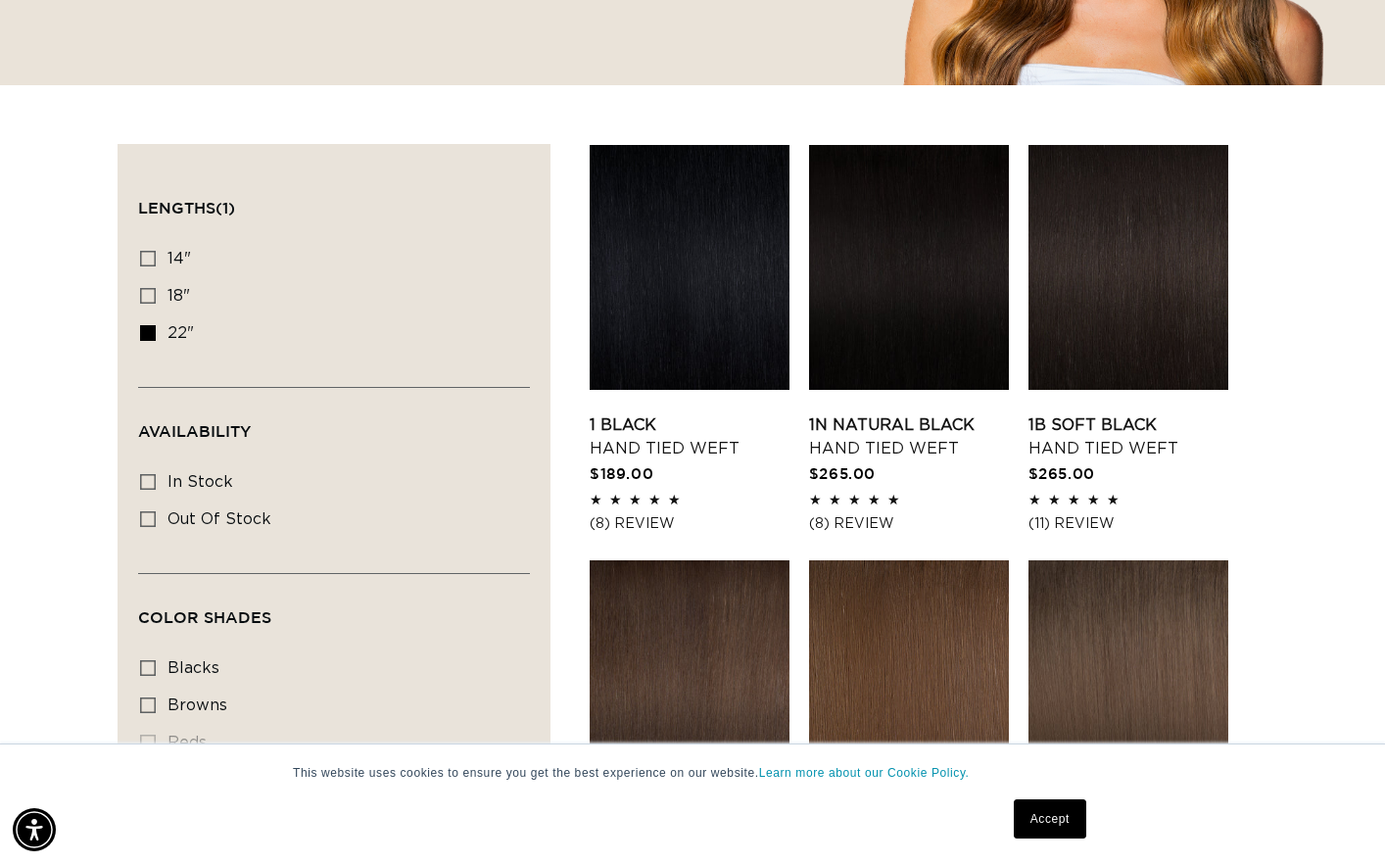
scroll to position [0, 1246]
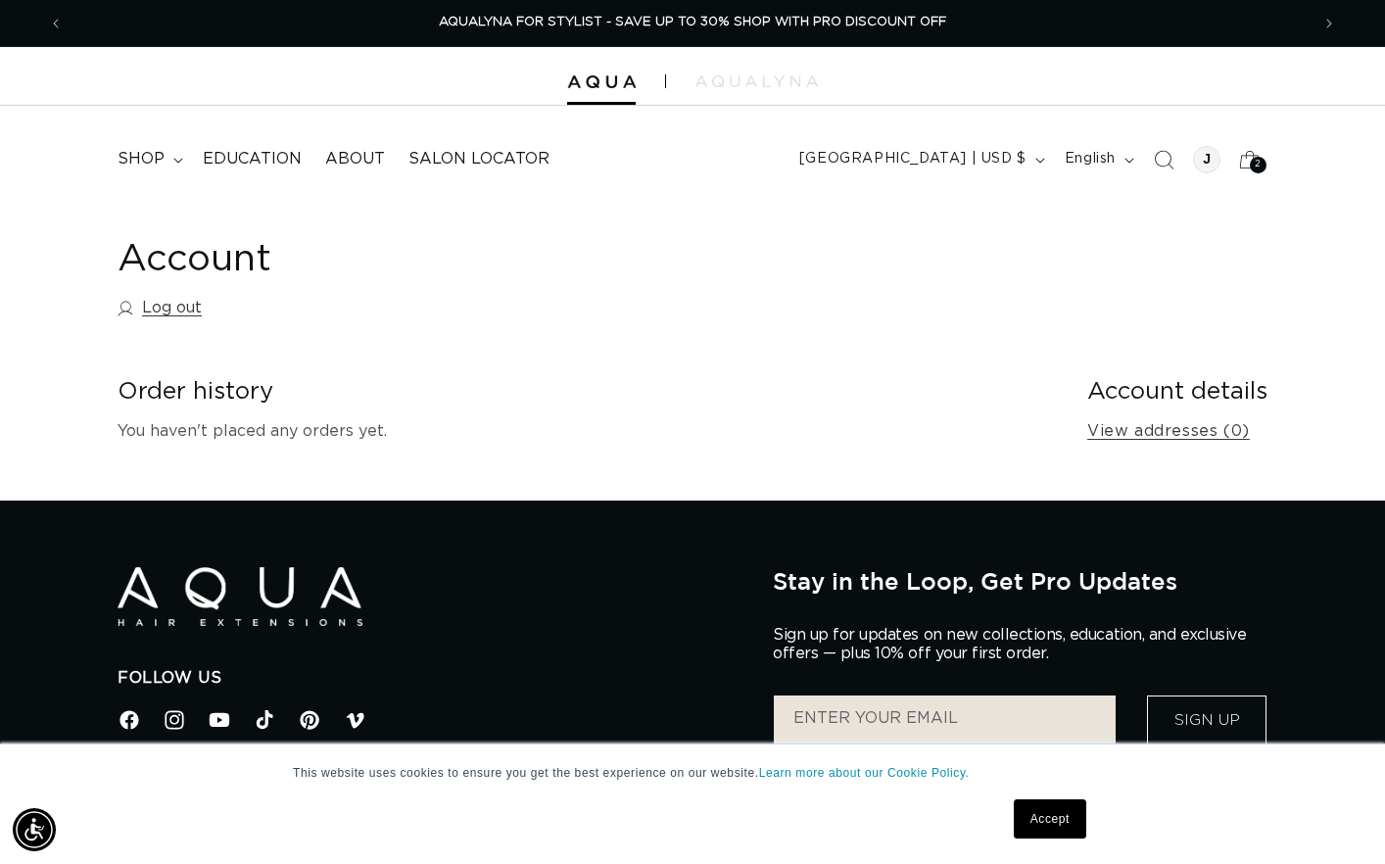
scroll to position [0, 1246]
